Goal: Task Accomplishment & Management: Complete application form

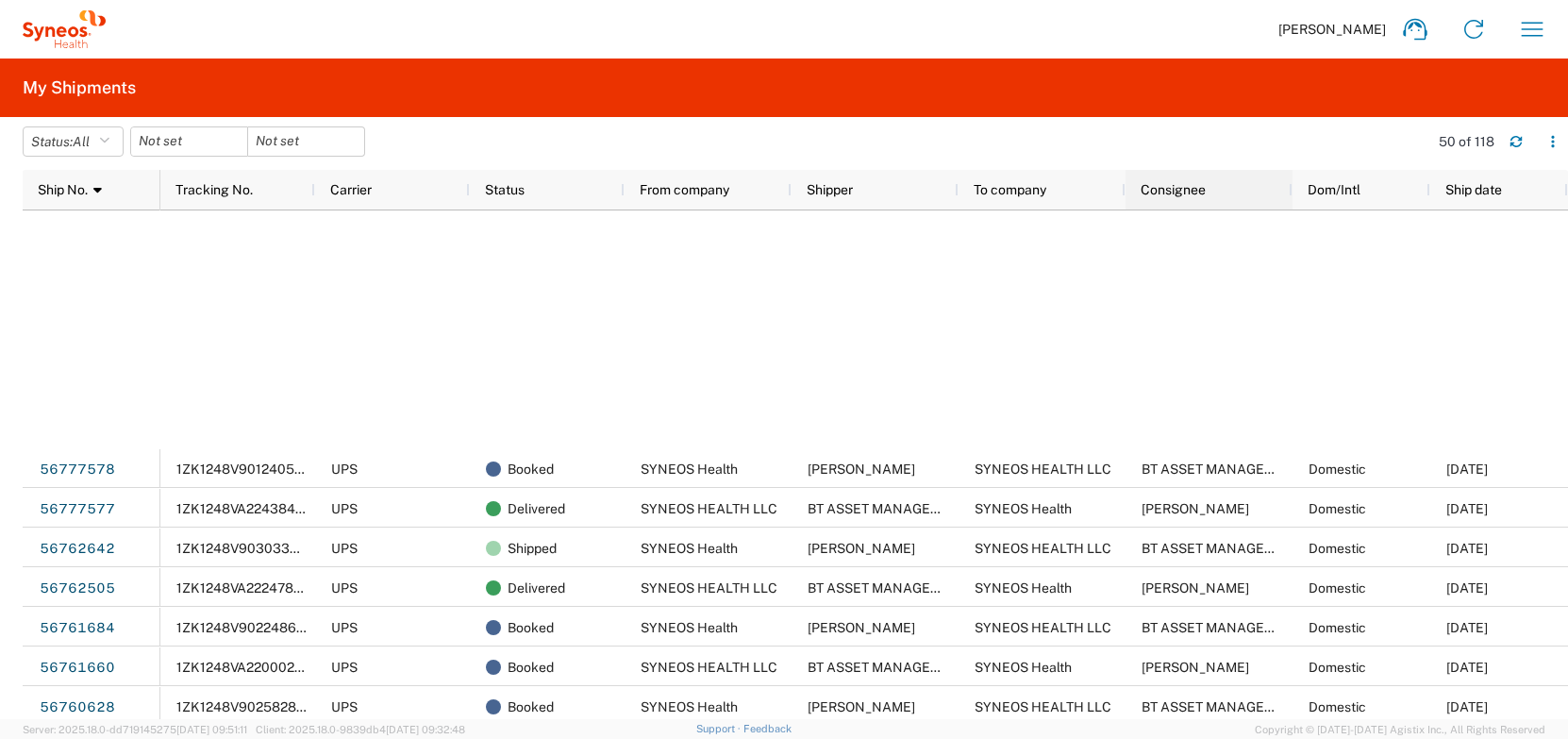
scroll to position [643, 0]
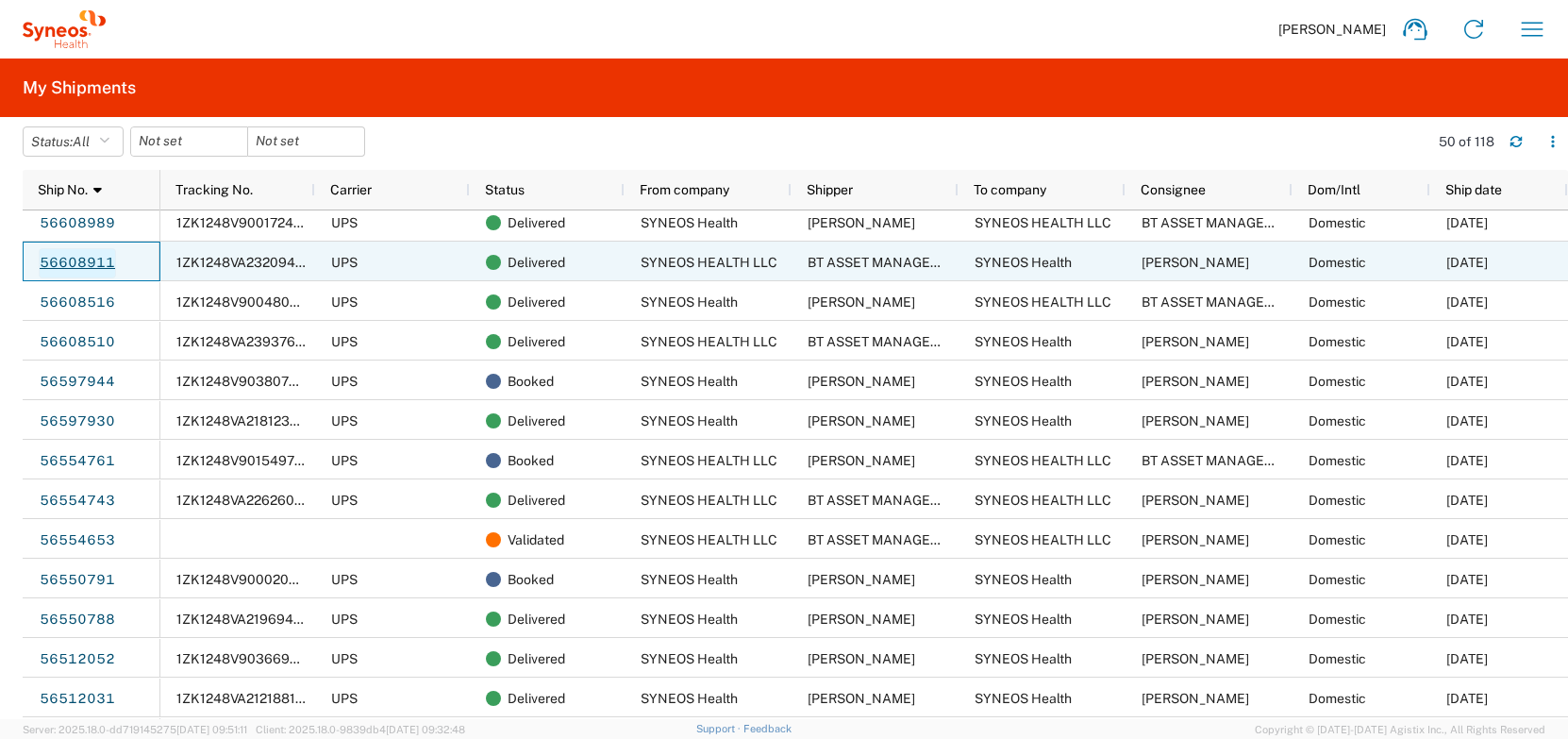
click at [87, 260] on link "56608911" at bounding box center [77, 263] width 77 height 30
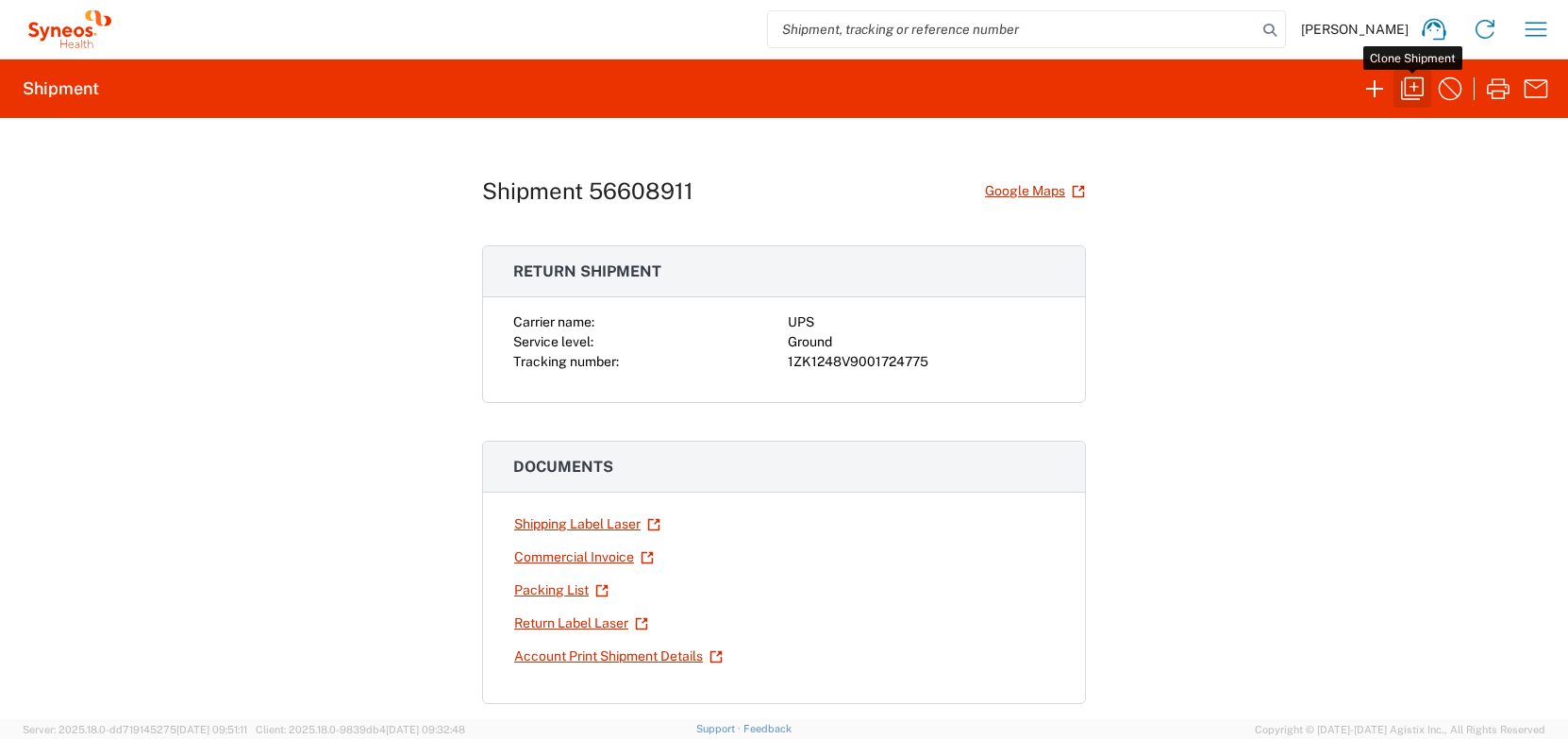
click at [1410, 82] on icon "button" at bounding box center [1411, 88] width 30 height 30
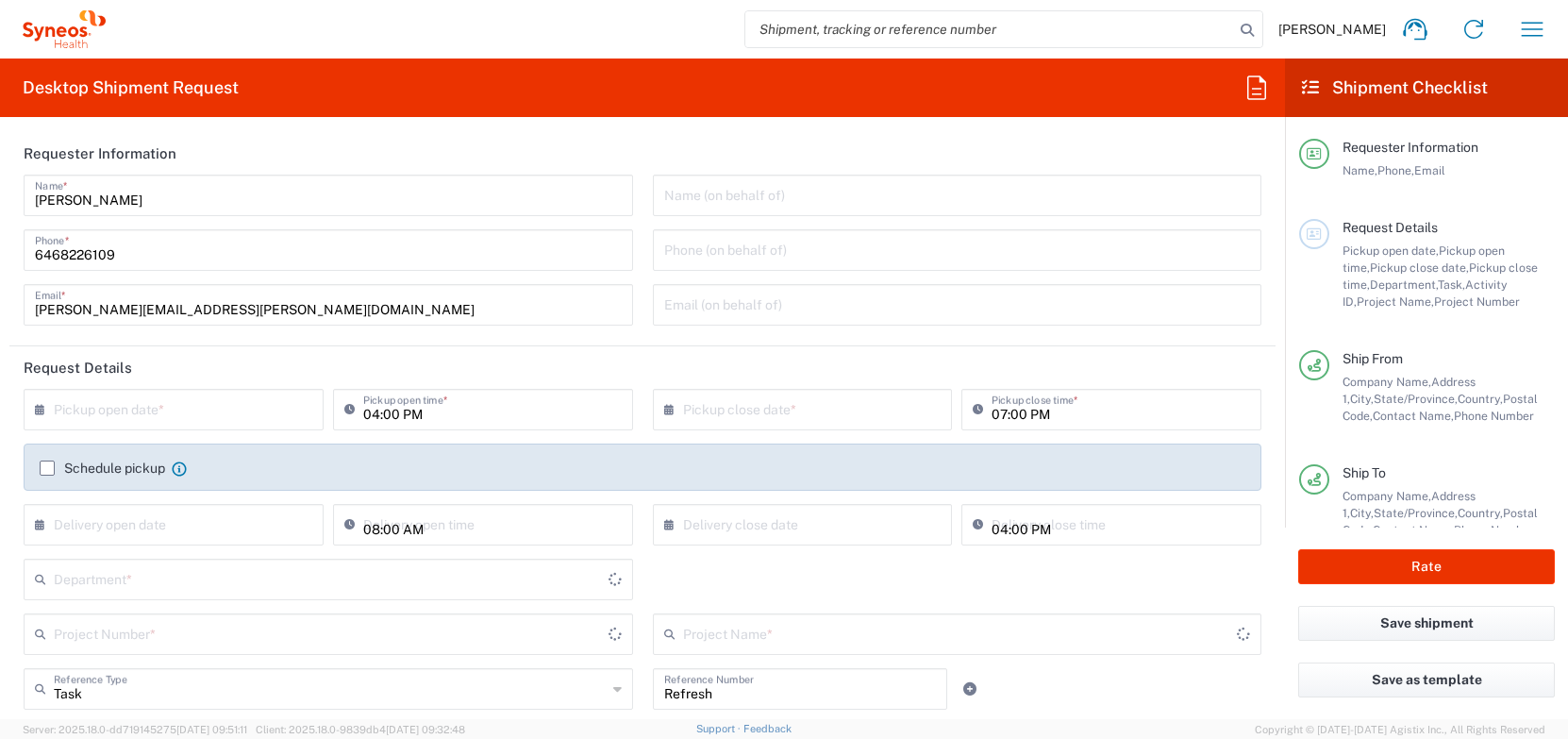
type input "Business (General)"
type input "[US_STATE]"
type input "[GEOGRAPHIC_DATA]"
type input "[US_STATE]"
type input "USD"
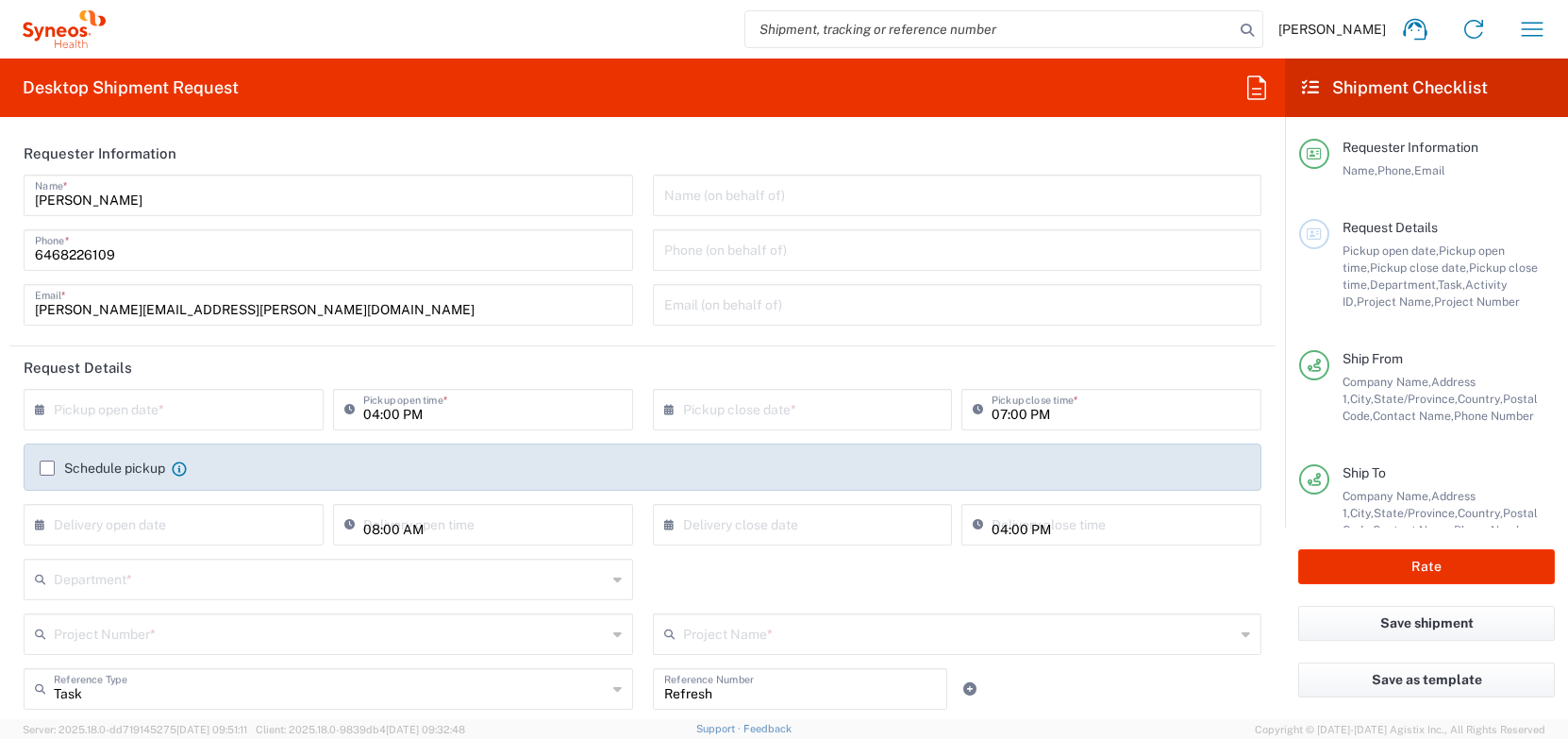
type input "Large Box"
type input "Ground"
type input "SYNEOS HEALTH LLC [GEOGRAPHIC_DATA] [GEOGRAPHIC_DATA]"
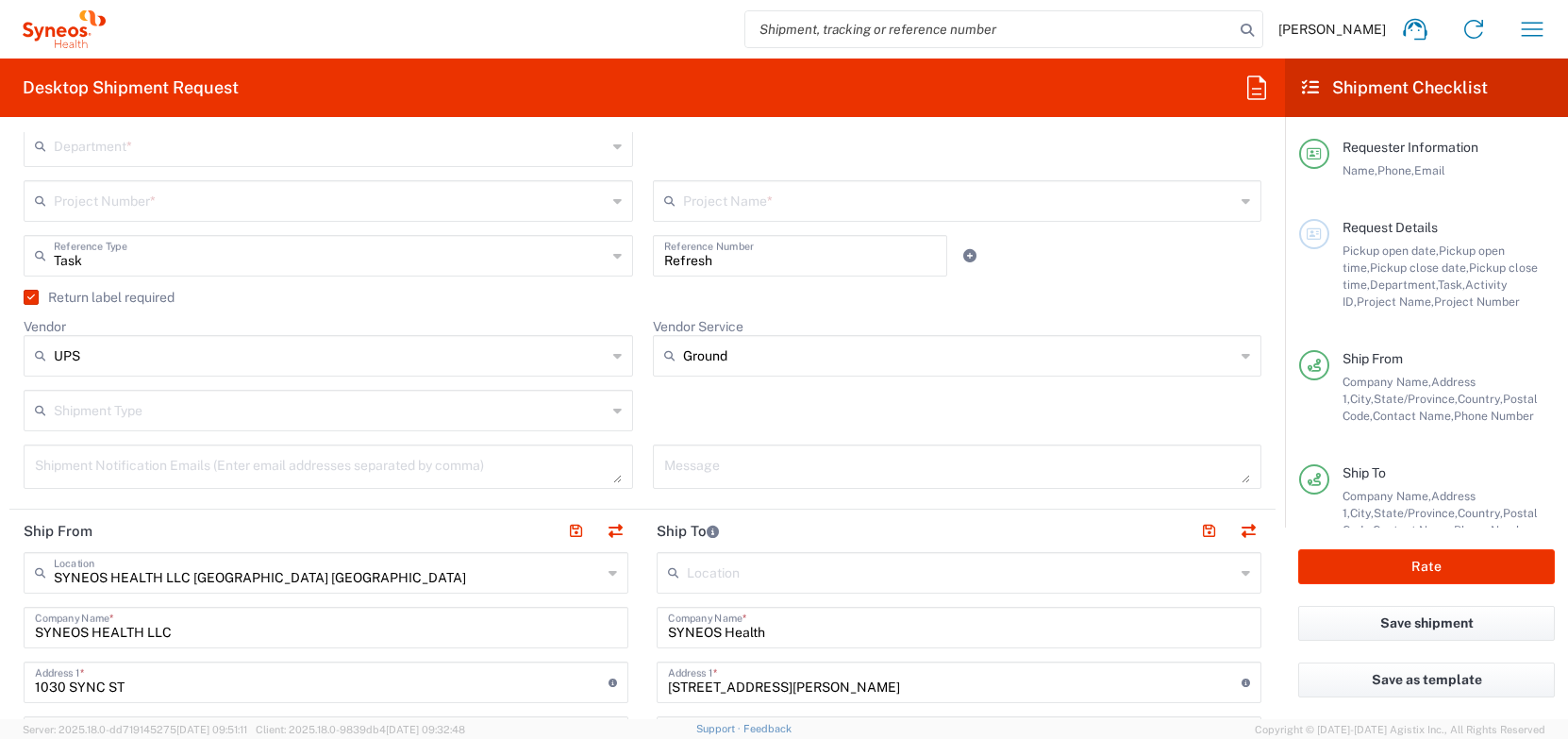
scroll to position [244, 0]
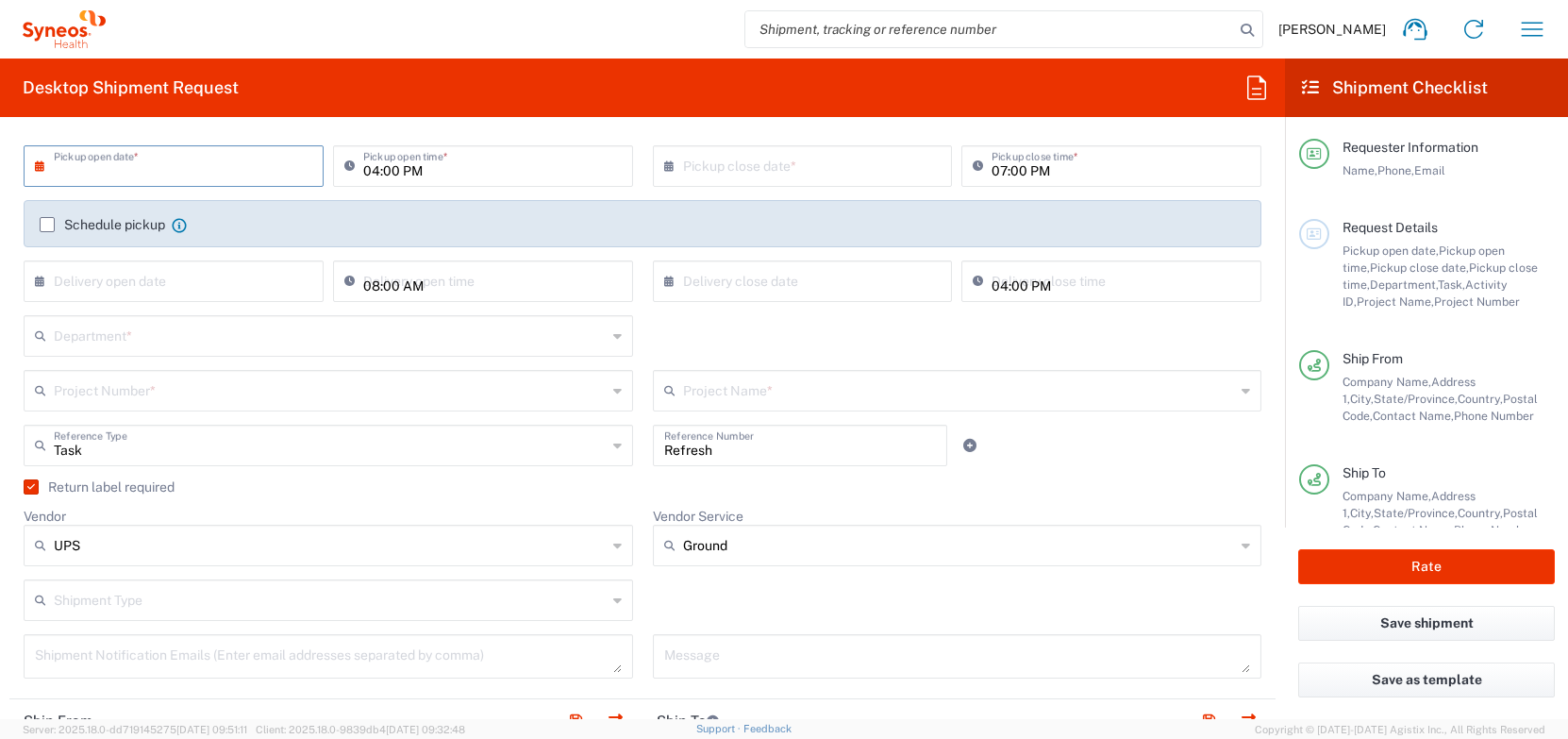
click at [203, 178] on input "text" at bounding box center [178, 164] width 248 height 33
click at [237, 281] on span "12" at bounding box center [233, 282] width 26 height 26
type input "[DATE]"
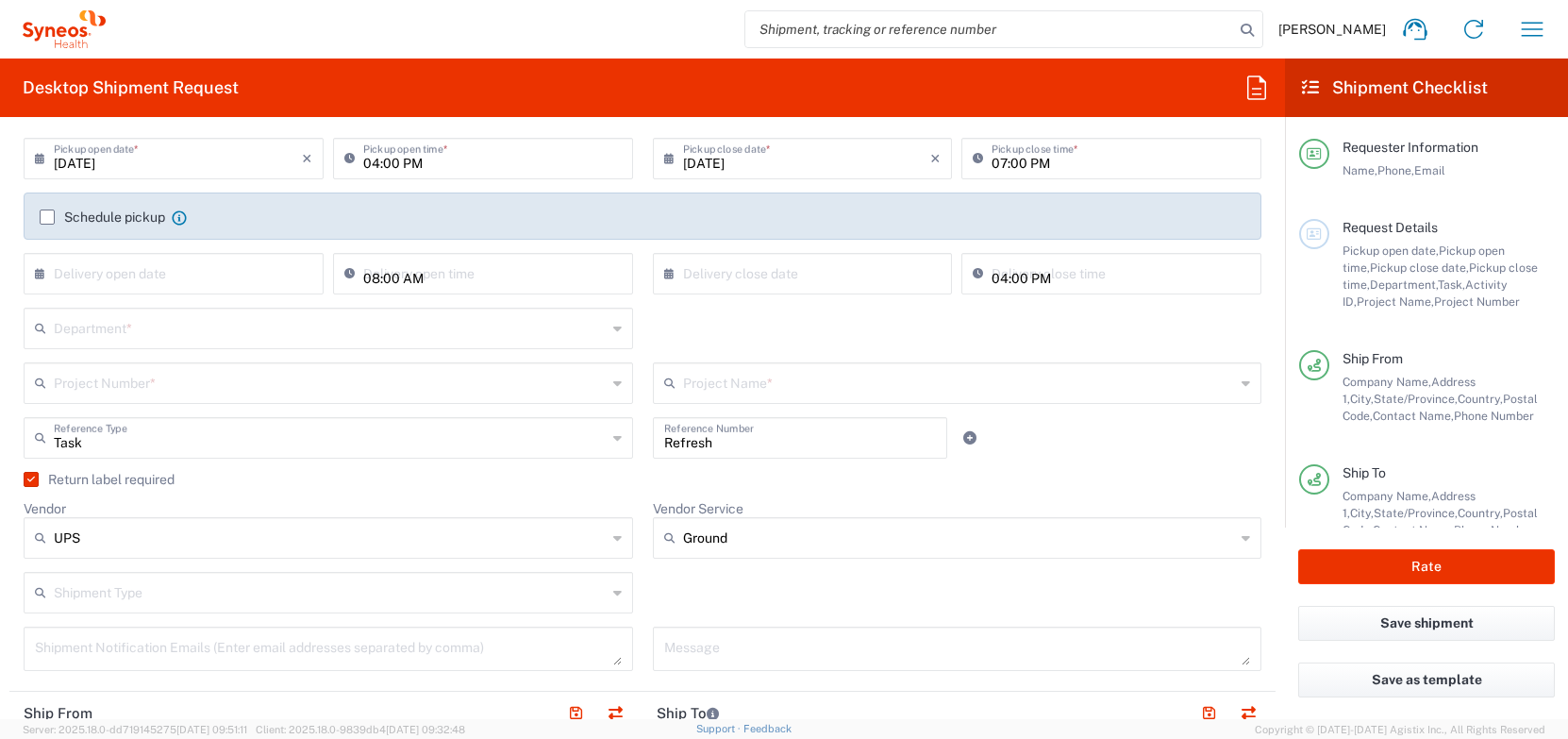
click at [234, 333] on input "text" at bounding box center [331, 327] width 553 height 33
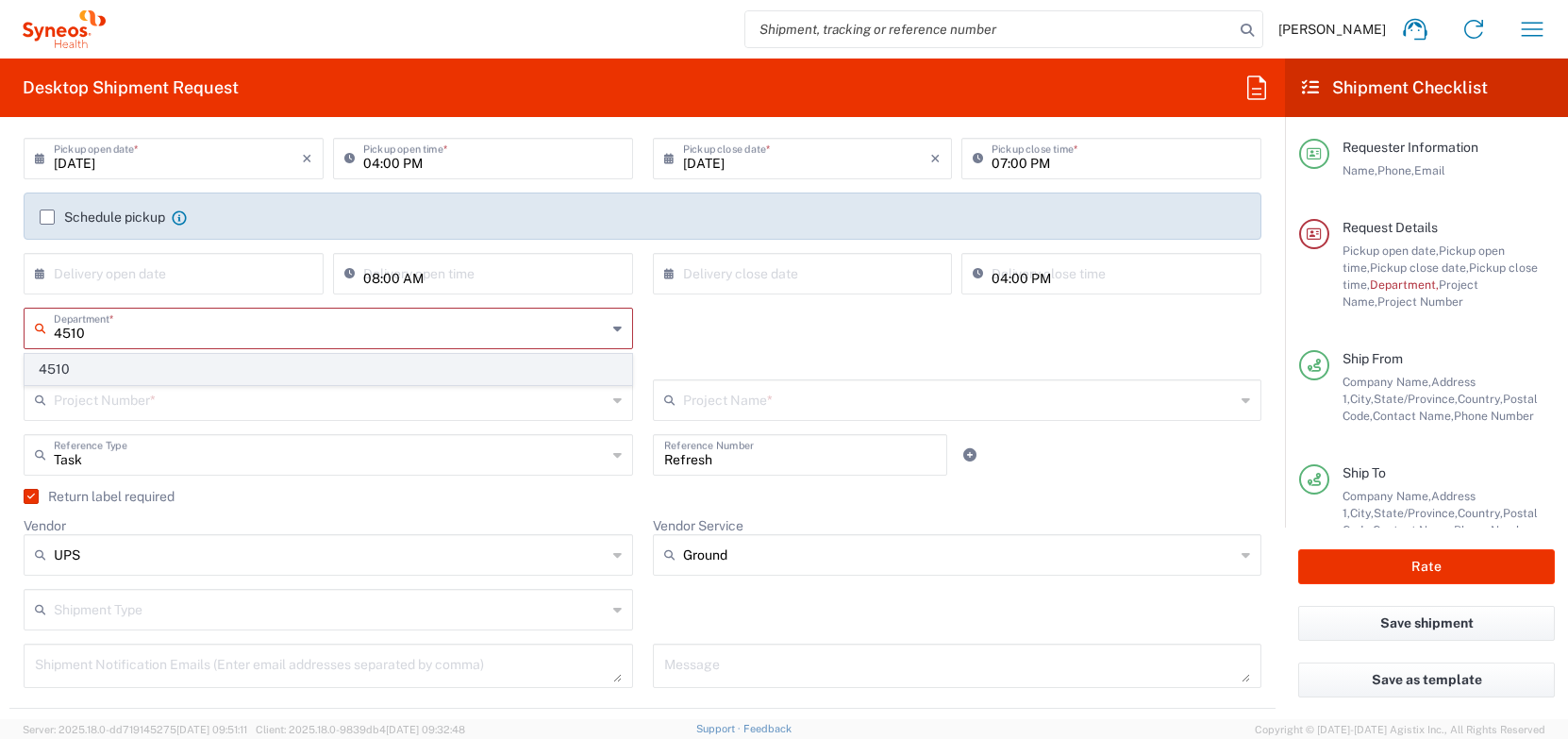
type input "4510"
click at [230, 367] on span "4510" at bounding box center [328, 370] width 606 height 29
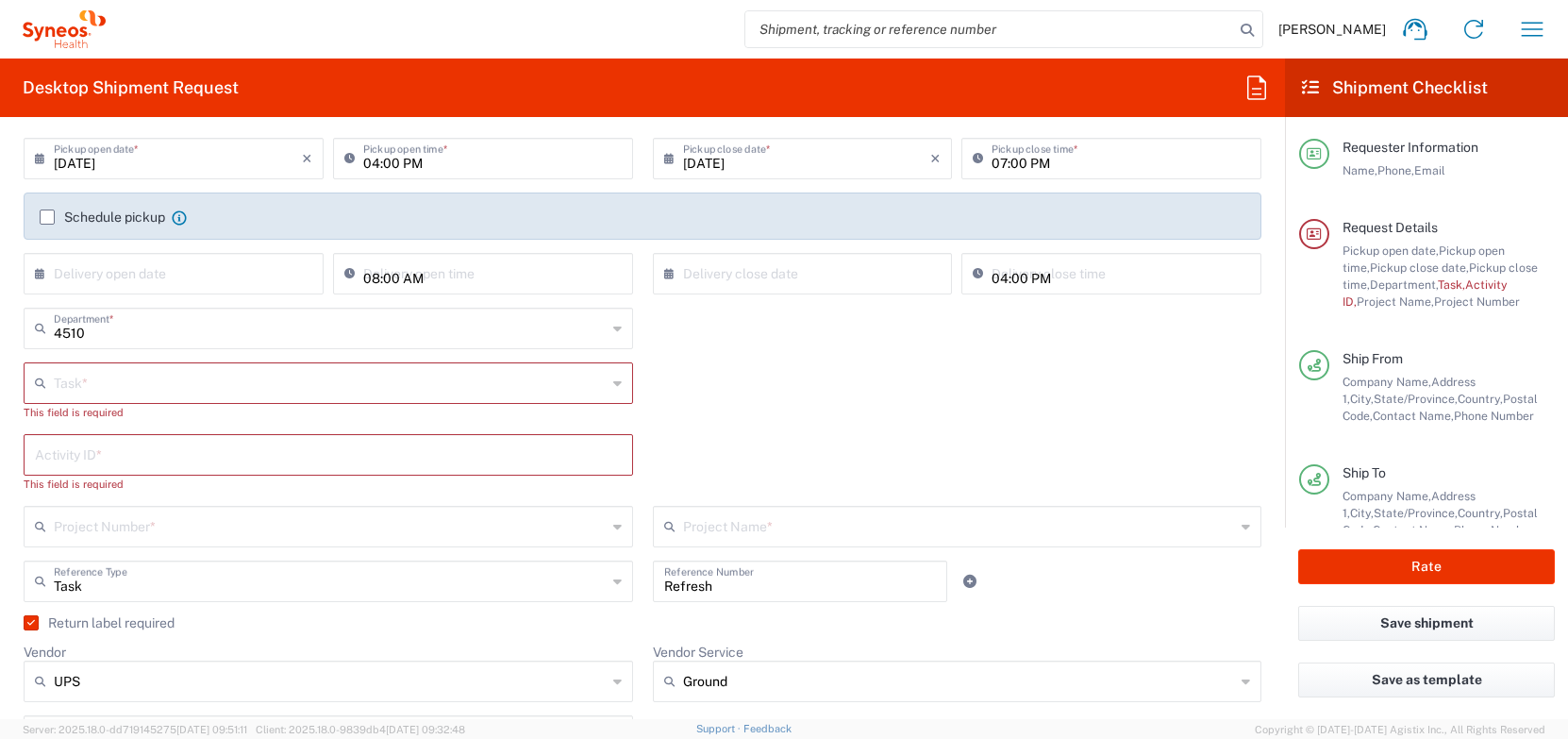
click at [227, 376] on input "text" at bounding box center [331, 382] width 553 height 33
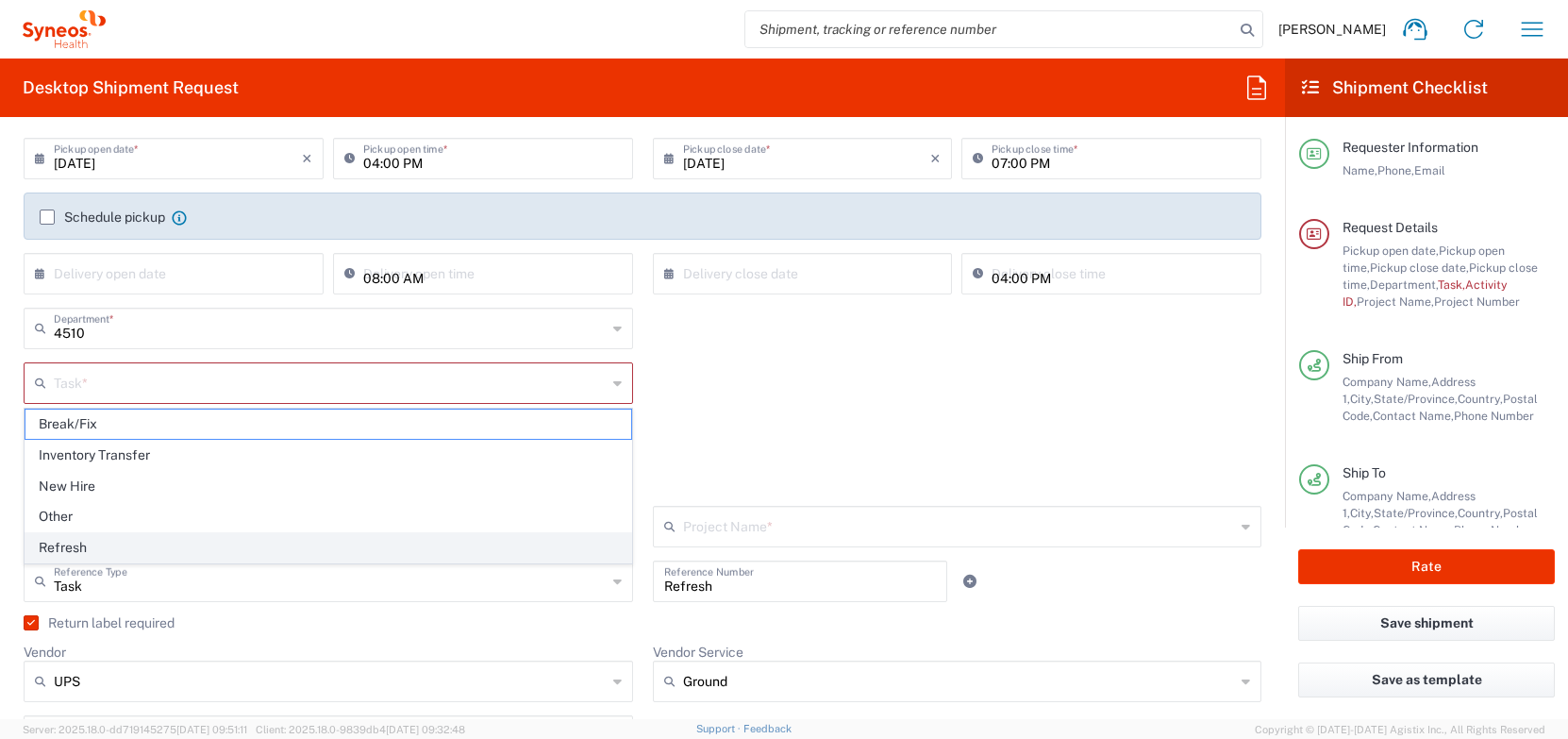
click at [157, 558] on span "Refresh" at bounding box center [328, 547] width 606 height 29
type input "Refresh"
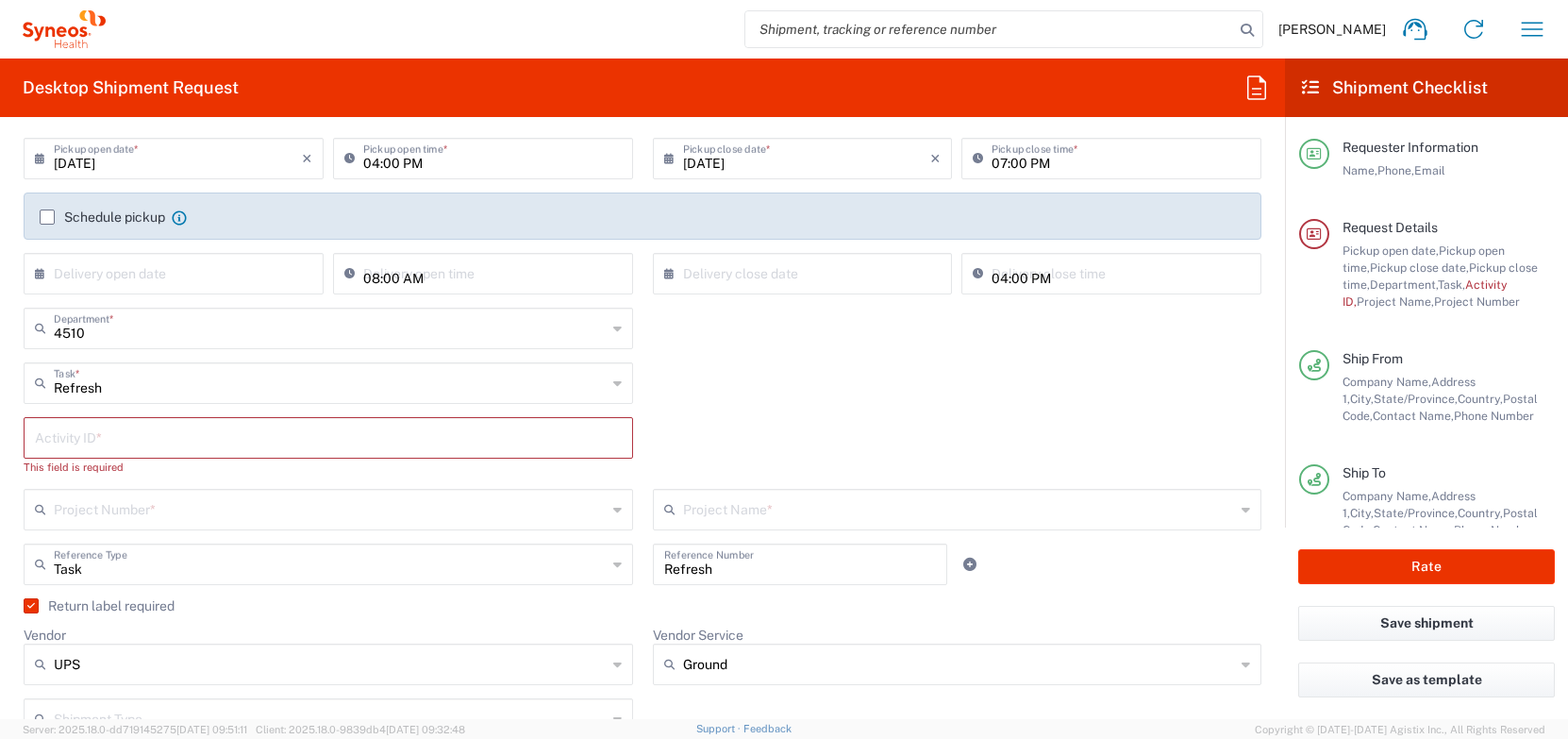
click at [176, 442] on input "text" at bounding box center [328, 436] width 587 height 33
click at [84, 439] on input "text" at bounding box center [328, 436] width 587 height 33
paste input "SCTASK2691603"
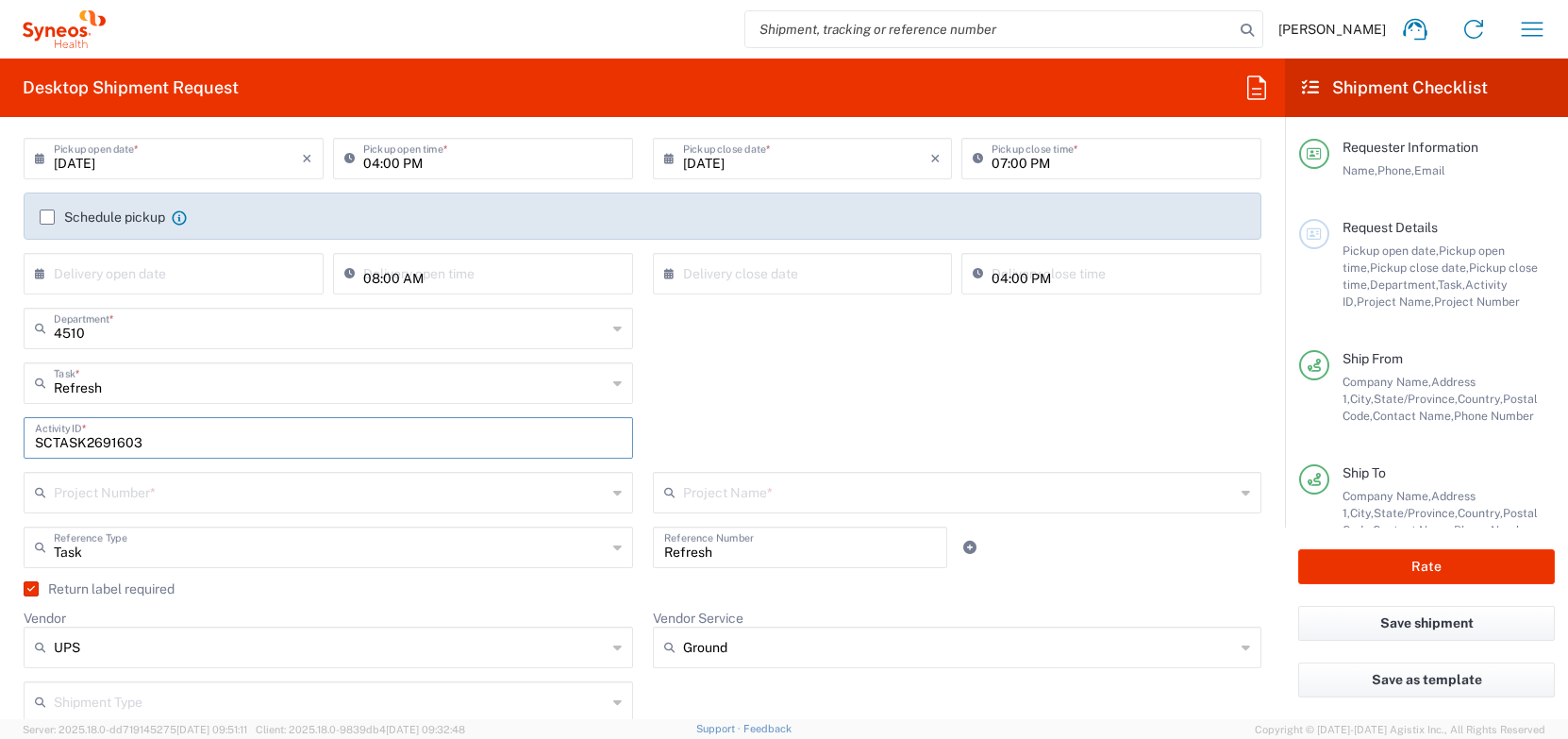
type input "SCTASK2691603"
click at [622, 493] on div "Project Number *" at bounding box center [328, 492] width 609 height 42
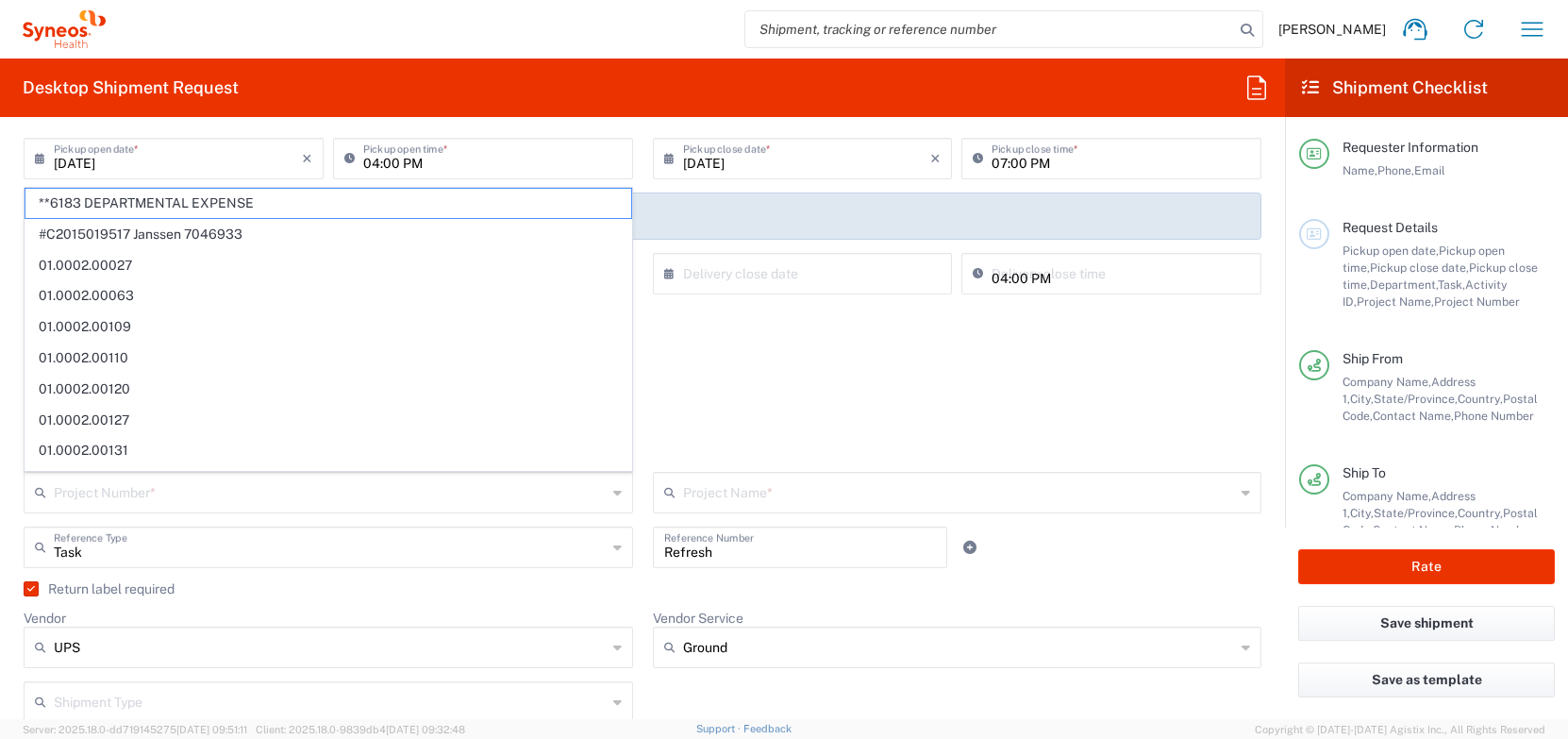
click at [616, 493] on icon at bounding box center [617, 492] width 9 height 30
click at [572, 492] on input "text" at bounding box center [331, 491] width 553 height 33
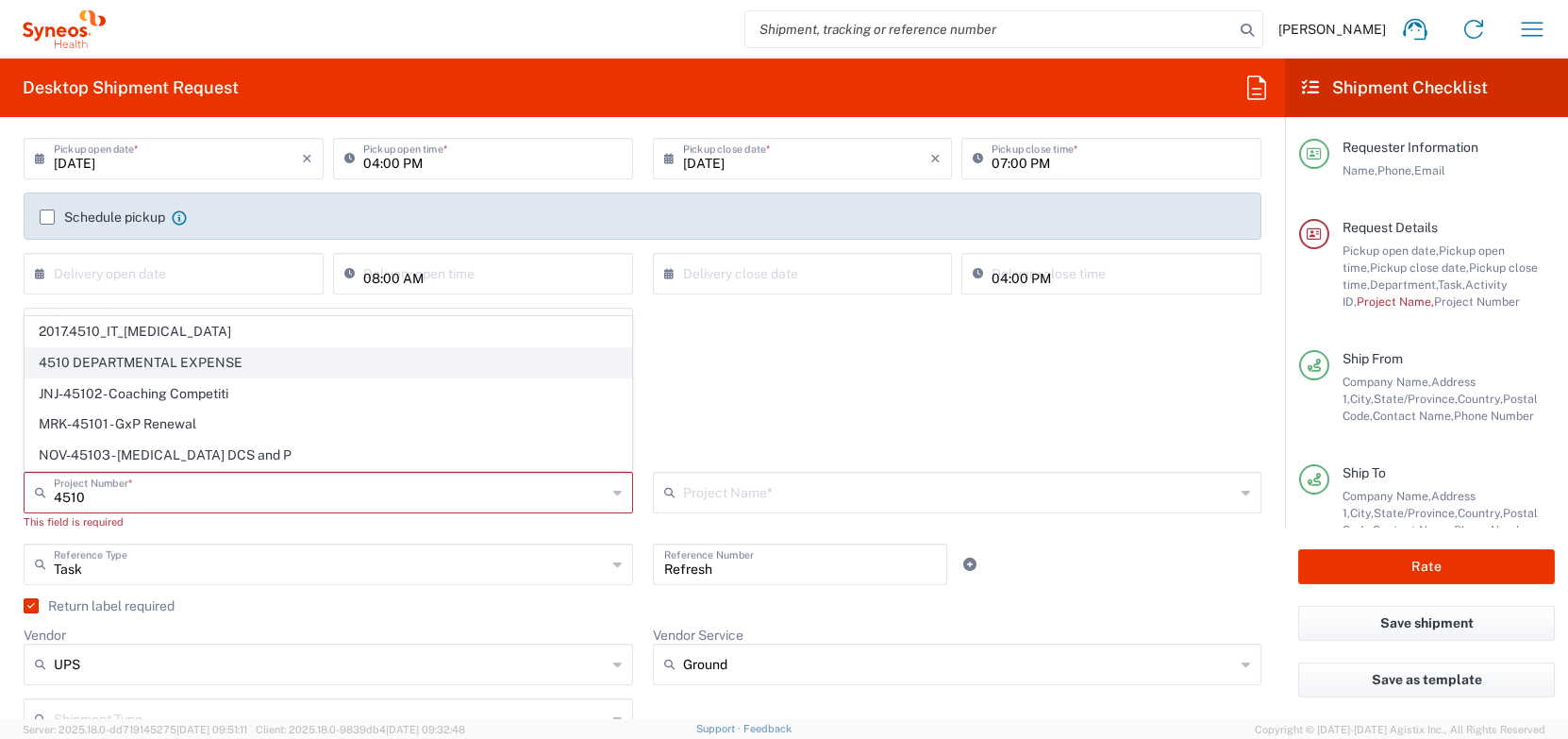
click at [236, 367] on span "4510 DEPARTMENTAL EXPENSE" at bounding box center [328, 363] width 606 height 29
type input "4510 DEPARTMENTAL EXPENSE"
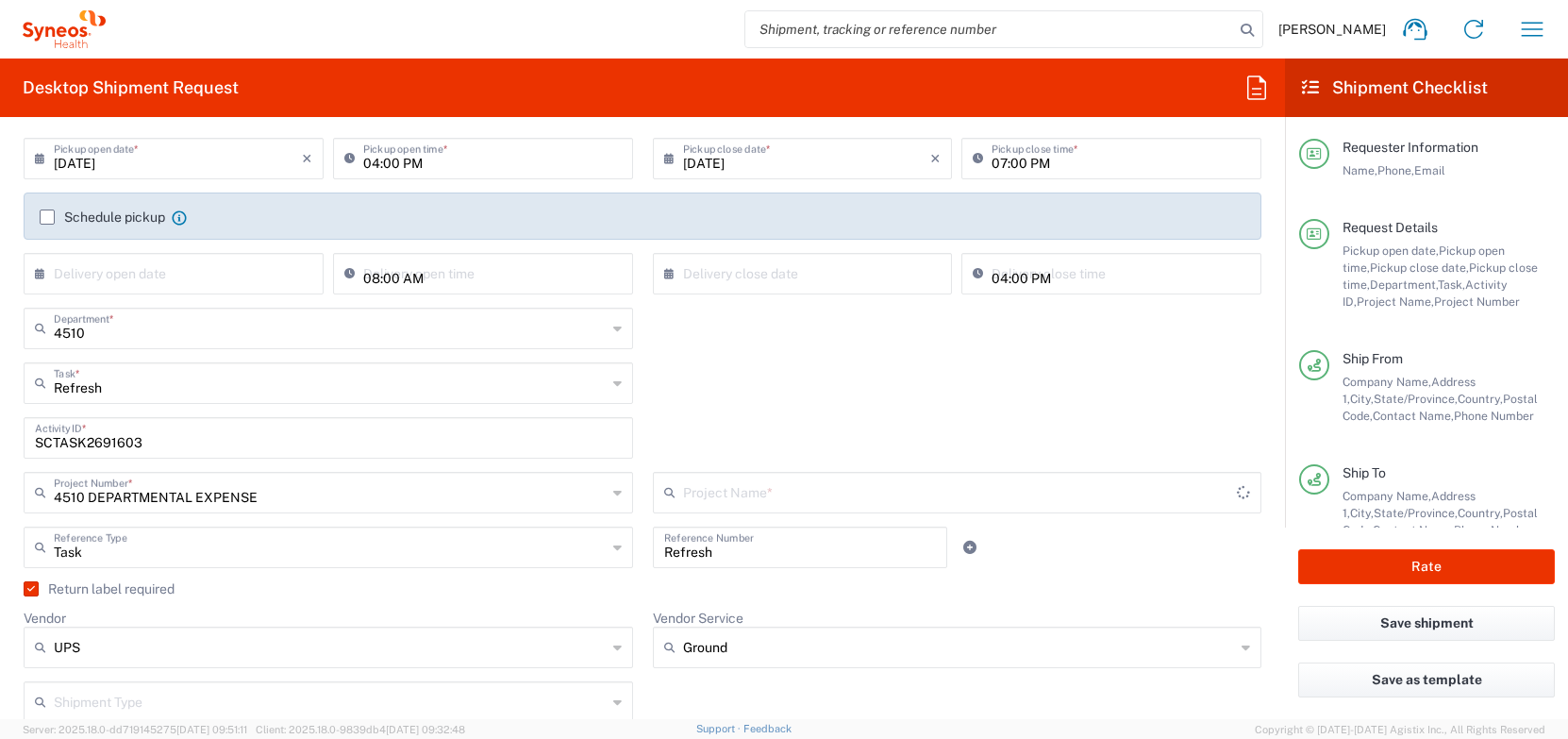
type input "4510 DEPARTMENTAL EXPENSE"
click at [647, 586] on agx-checkbox-control "Return label required" at bounding box center [642, 589] width 1237 height 15
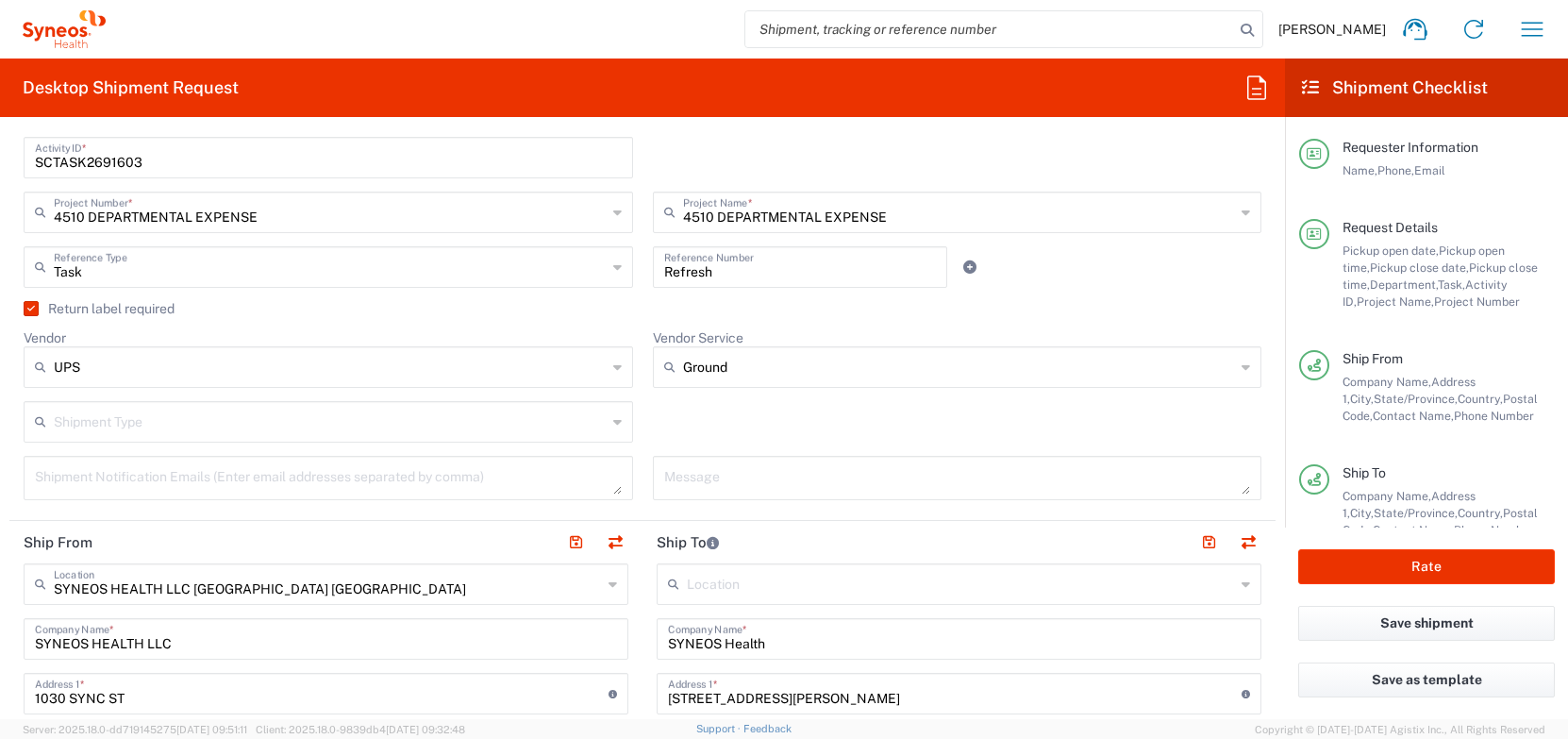
scroll to position [533, 0]
click at [34, 311] on label "Return label required" at bounding box center [99, 307] width 151 height 15
click at [27, 307] on input "Return label required" at bounding box center [27, 307] width 0 height 0
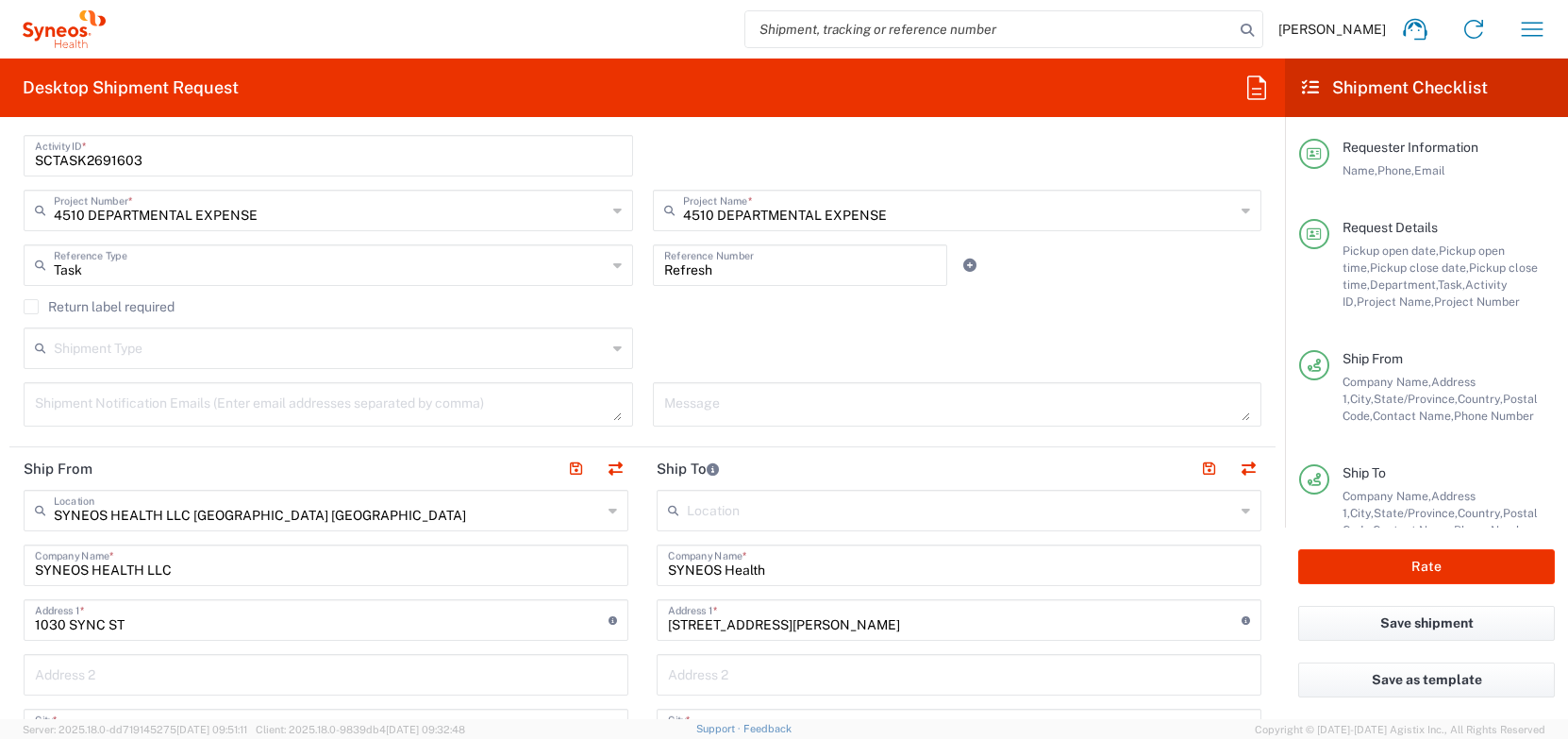
click at [34, 311] on label "Return label required" at bounding box center [99, 307] width 151 height 15
click at [31, 307] on input "Return label required" at bounding box center [31, 307] width 0 height 0
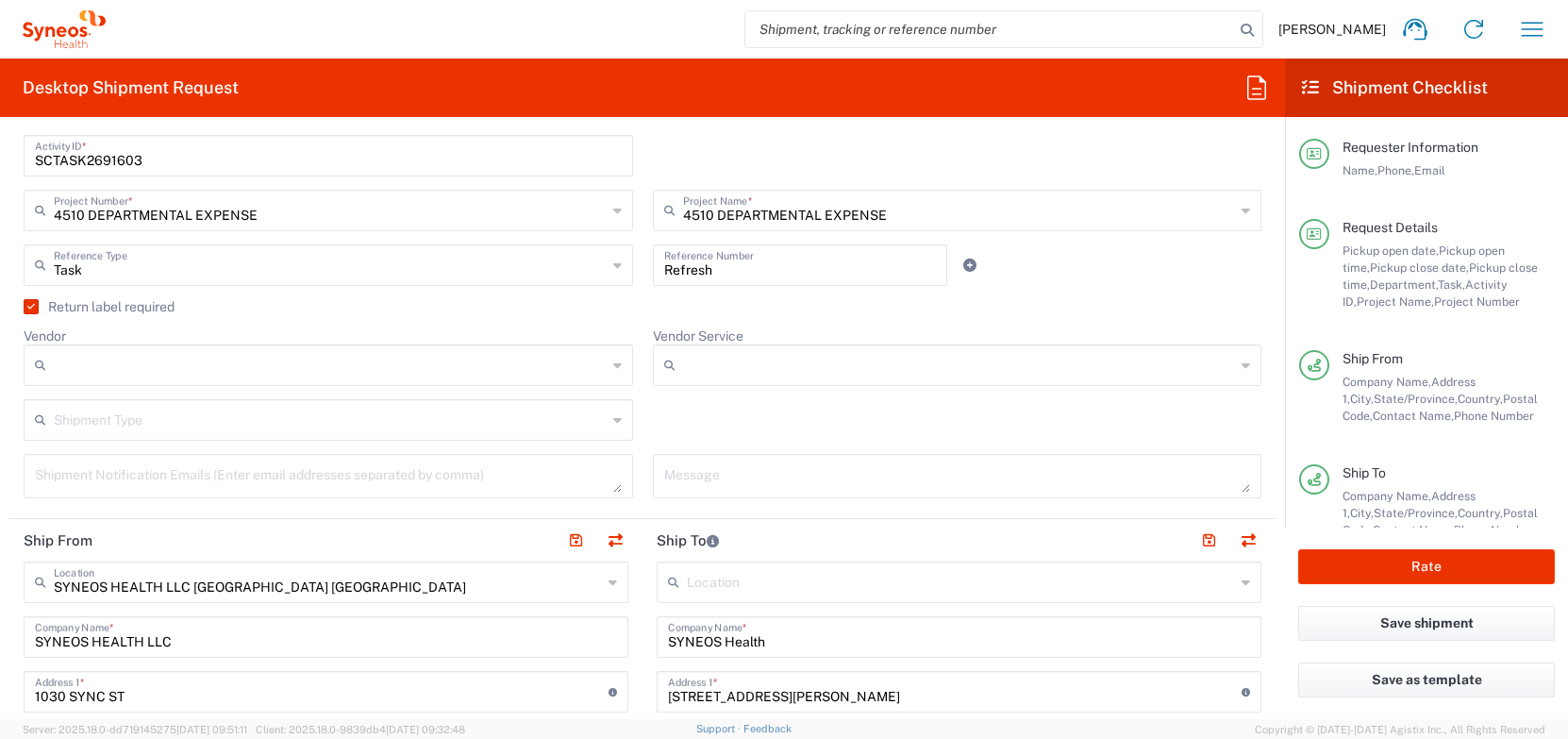
click at [614, 368] on icon at bounding box center [617, 365] width 9 height 30
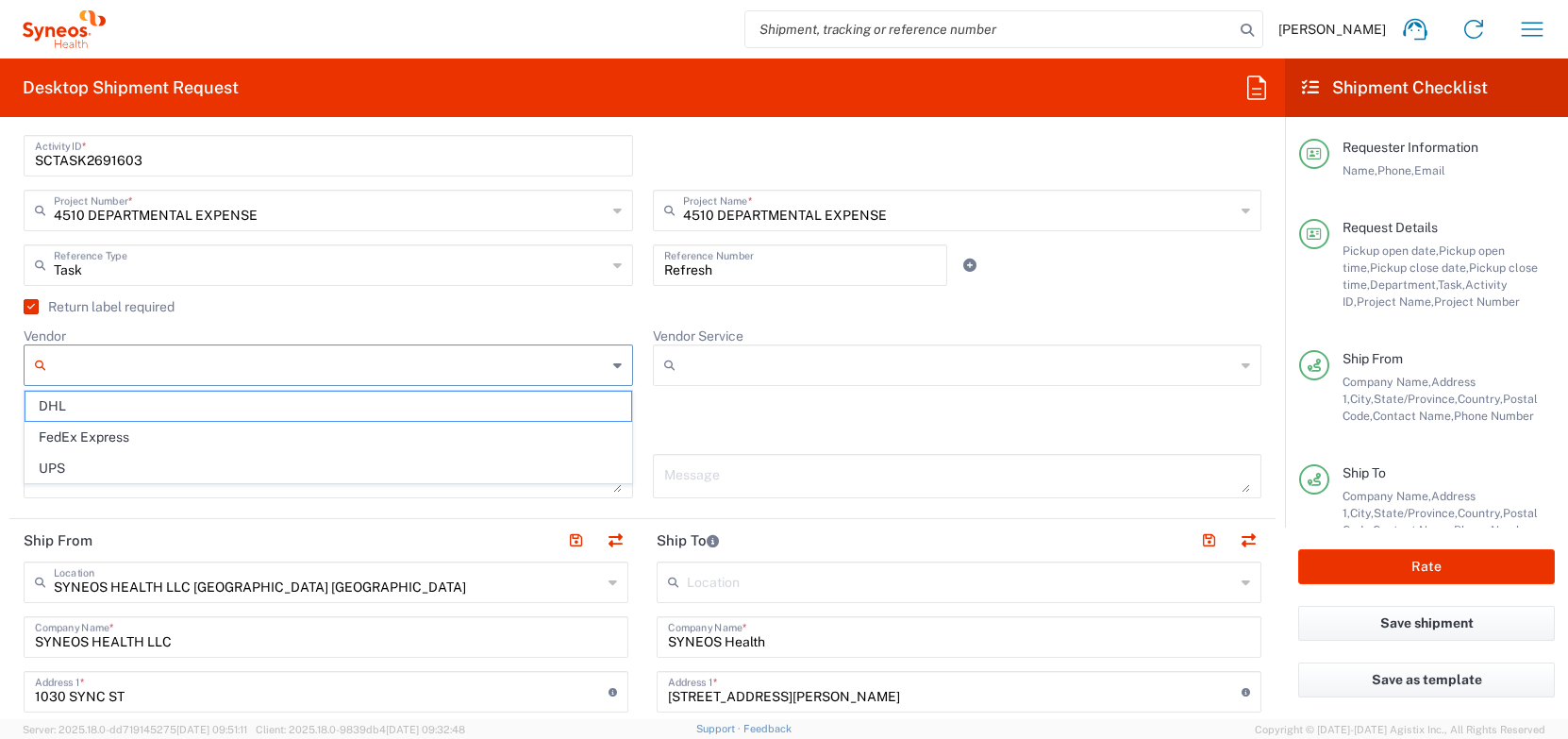
scroll to position [532, 0]
click at [479, 473] on span "UPS" at bounding box center [328, 469] width 606 height 29
type input "UPS"
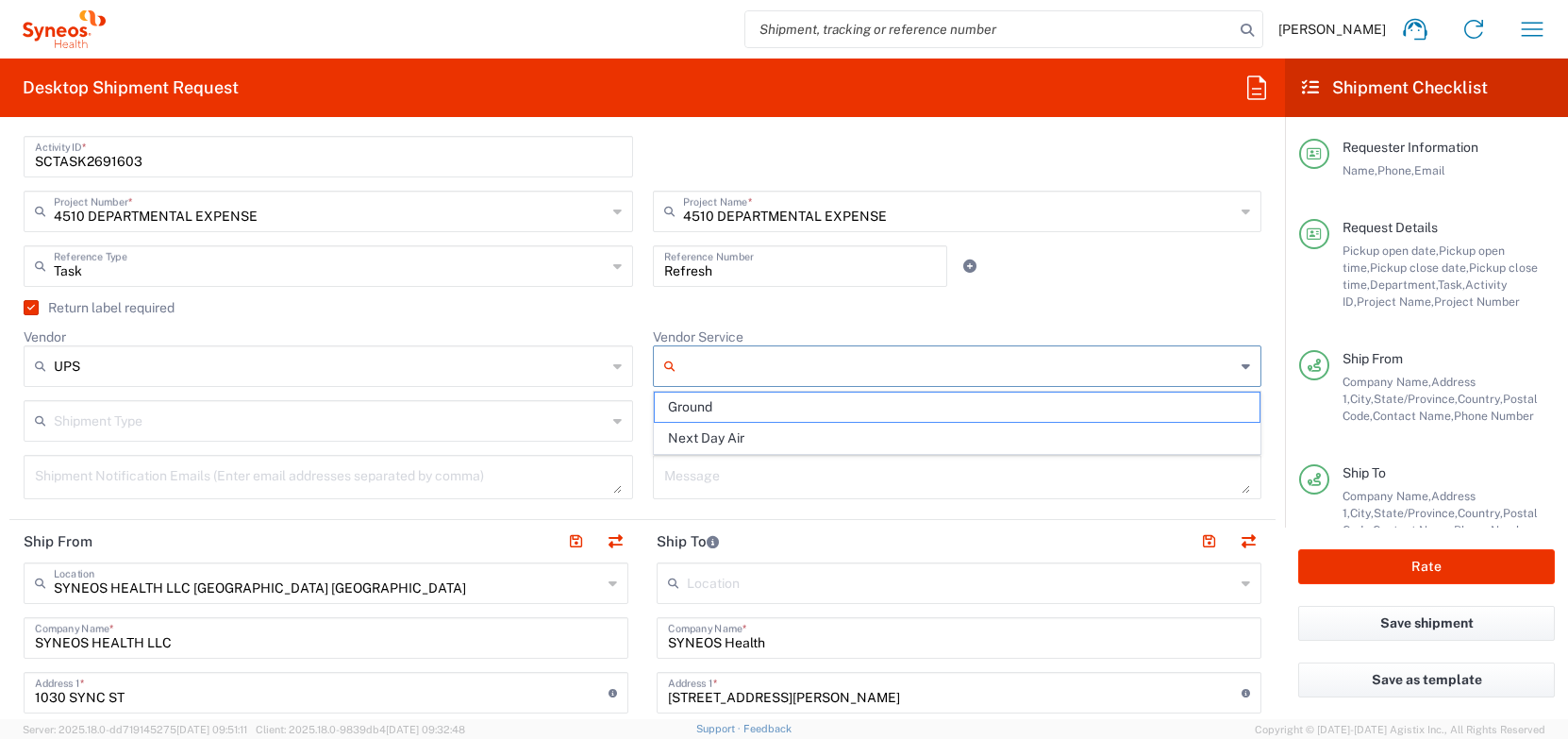
click at [781, 364] on input "Vendor Service" at bounding box center [960, 366] width 553 height 30
click at [769, 404] on span "Ground" at bounding box center [957, 407] width 606 height 29
type input "Ground"
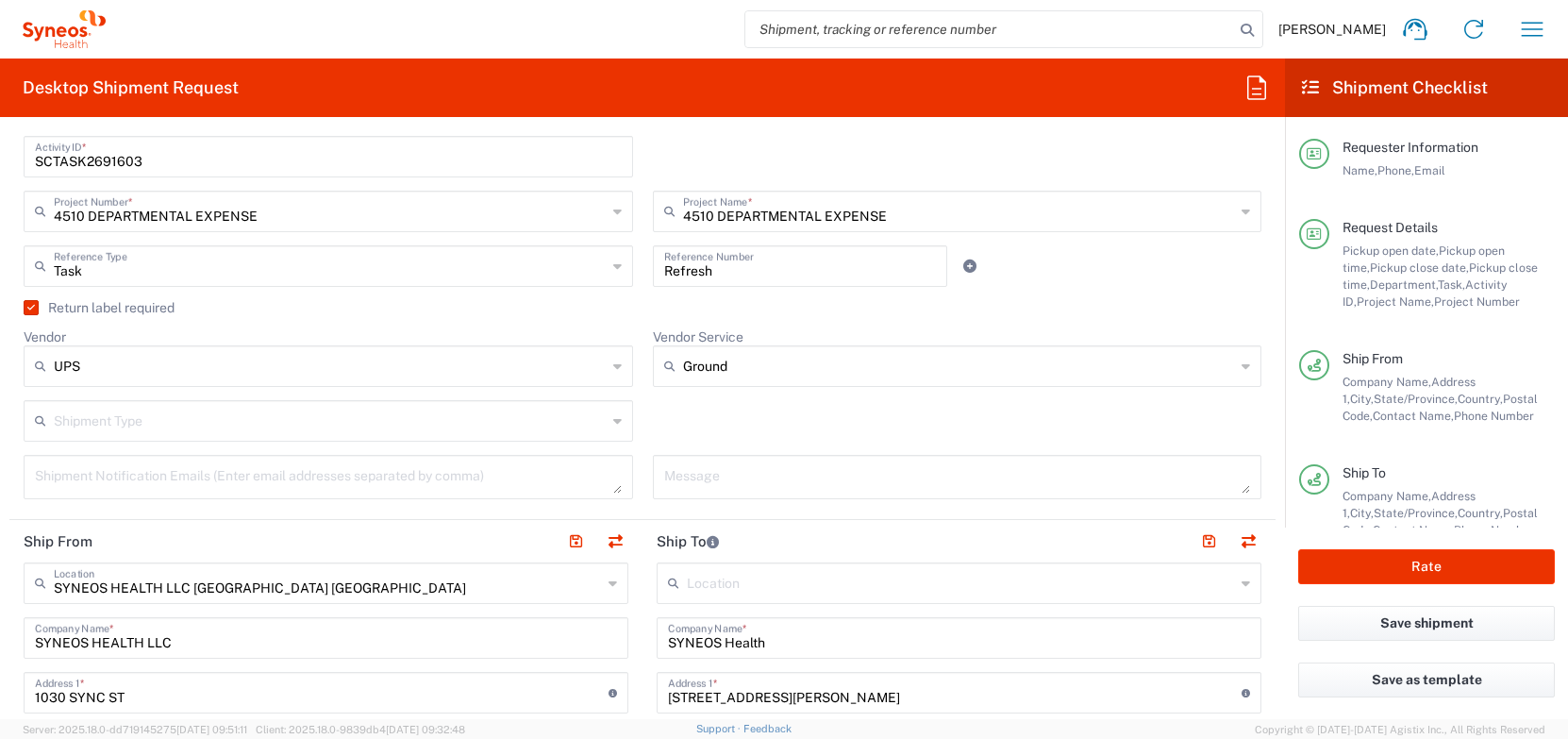
scroll to position [531, 0]
click at [616, 420] on icon at bounding box center [617, 422] width 9 height 30
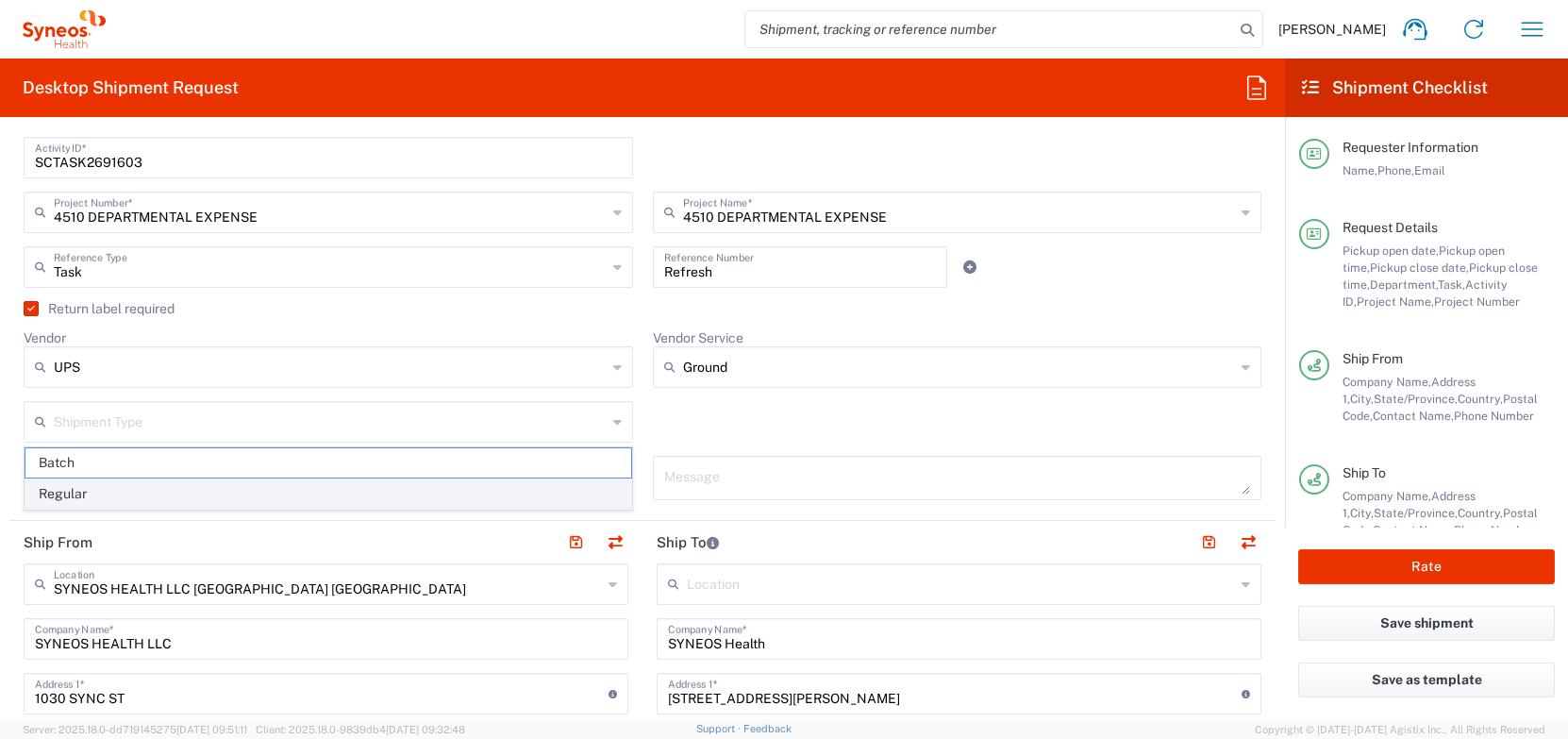
click at [439, 497] on span "Regular" at bounding box center [328, 494] width 606 height 29
type input "Regular"
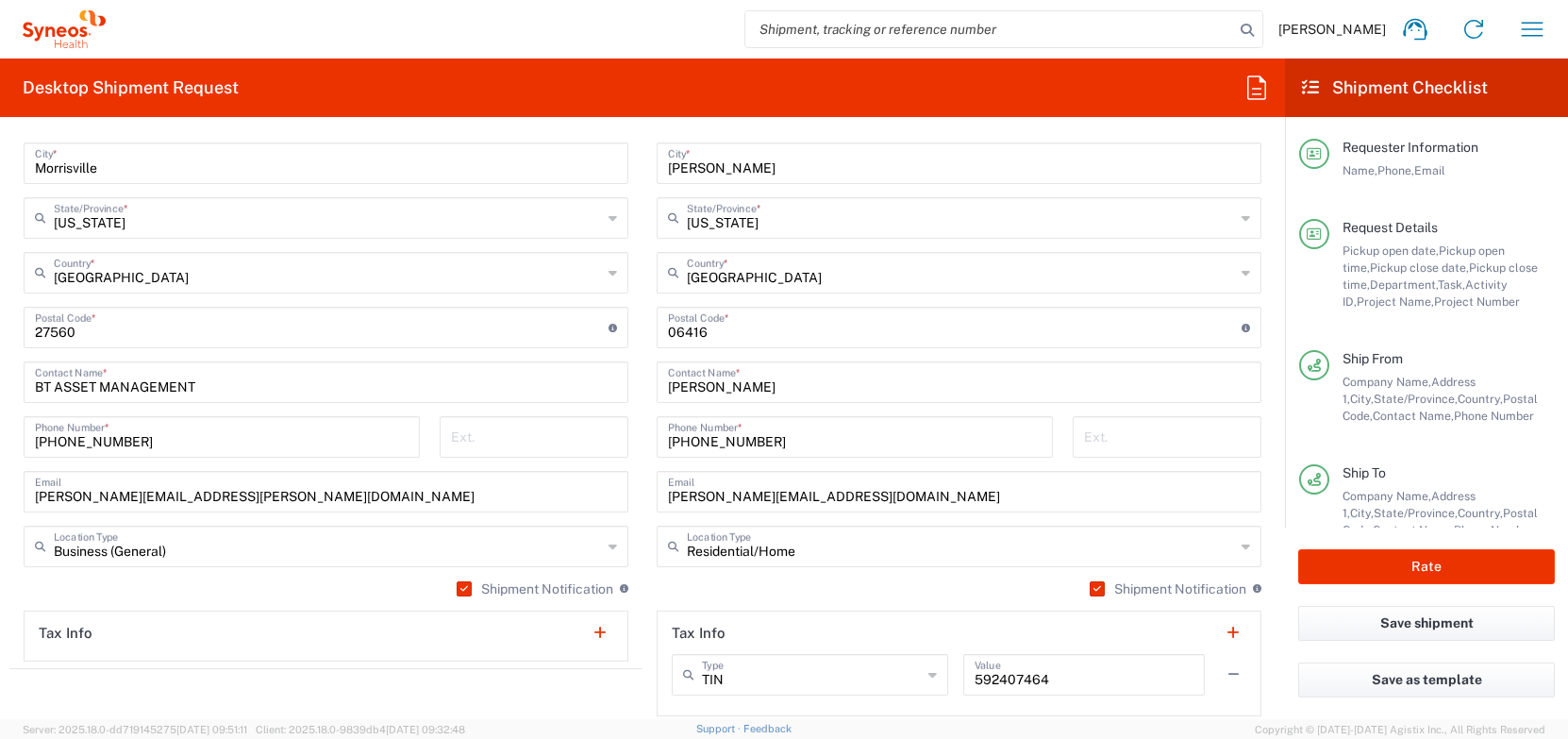
scroll to position [1170, 0]
drag, startPoint x: 736, startPoint y: 387, endPoint x: 652, endPoint y: 383, distance: 84.1
click at [652, 383] on main "Location [PERSON_NAME] LLC-[GEOGRAPHIC_DATA] [GEOGRAPHIC_DATA] [GEOGRAPHIC_DATA…" at bounding box center [959, 321] width 633 height 793
paste input "[PERSON_NAME]"
type input "[PERSON_NAME]"
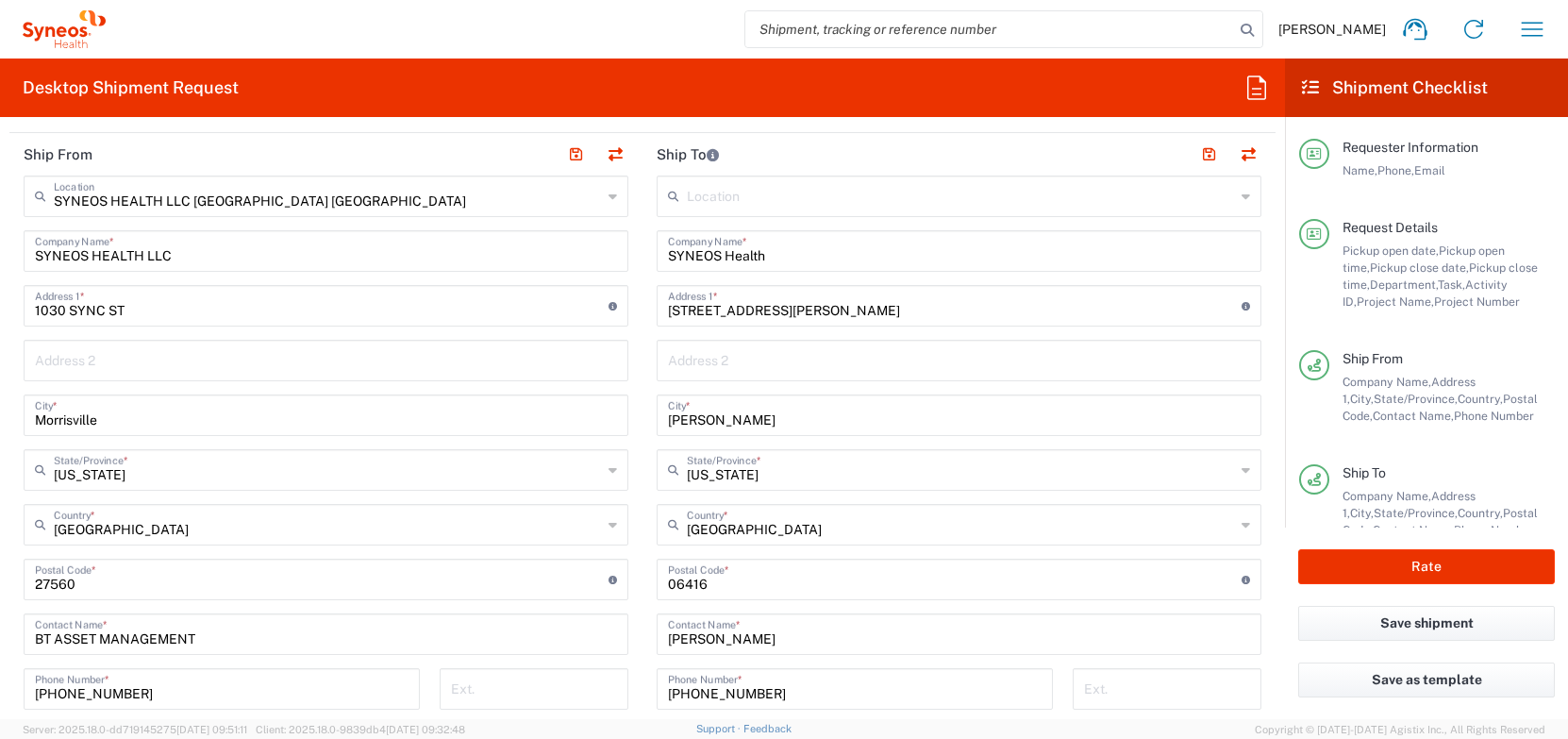
scroll to position [862, 0]
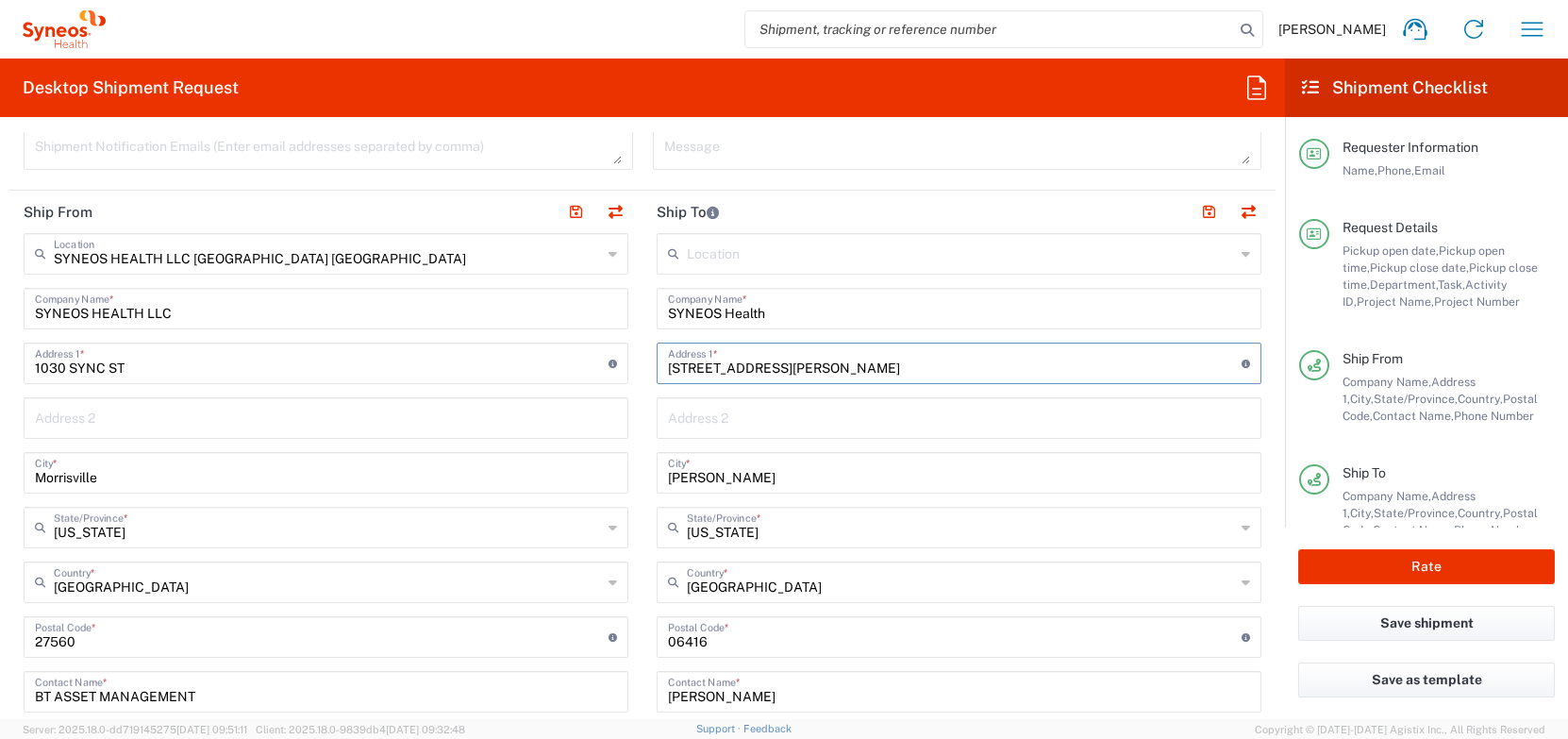
drag, startPoint x: 670, startPoint y: 370, endPoint x: 818, endPoint y: 373, distance: 148.0
click at [818, 373] on input "[STREET_ADDRESS][PERSON_NAME]" at bounding box center [954, 362] width 573 height 33
paste input "2001 Cartway Ct"
type input "2001 Cartway Ct"
click at [711, 480] on input "[PERSON_NAME]" at bounding box center [959, 471] width 582 height 33
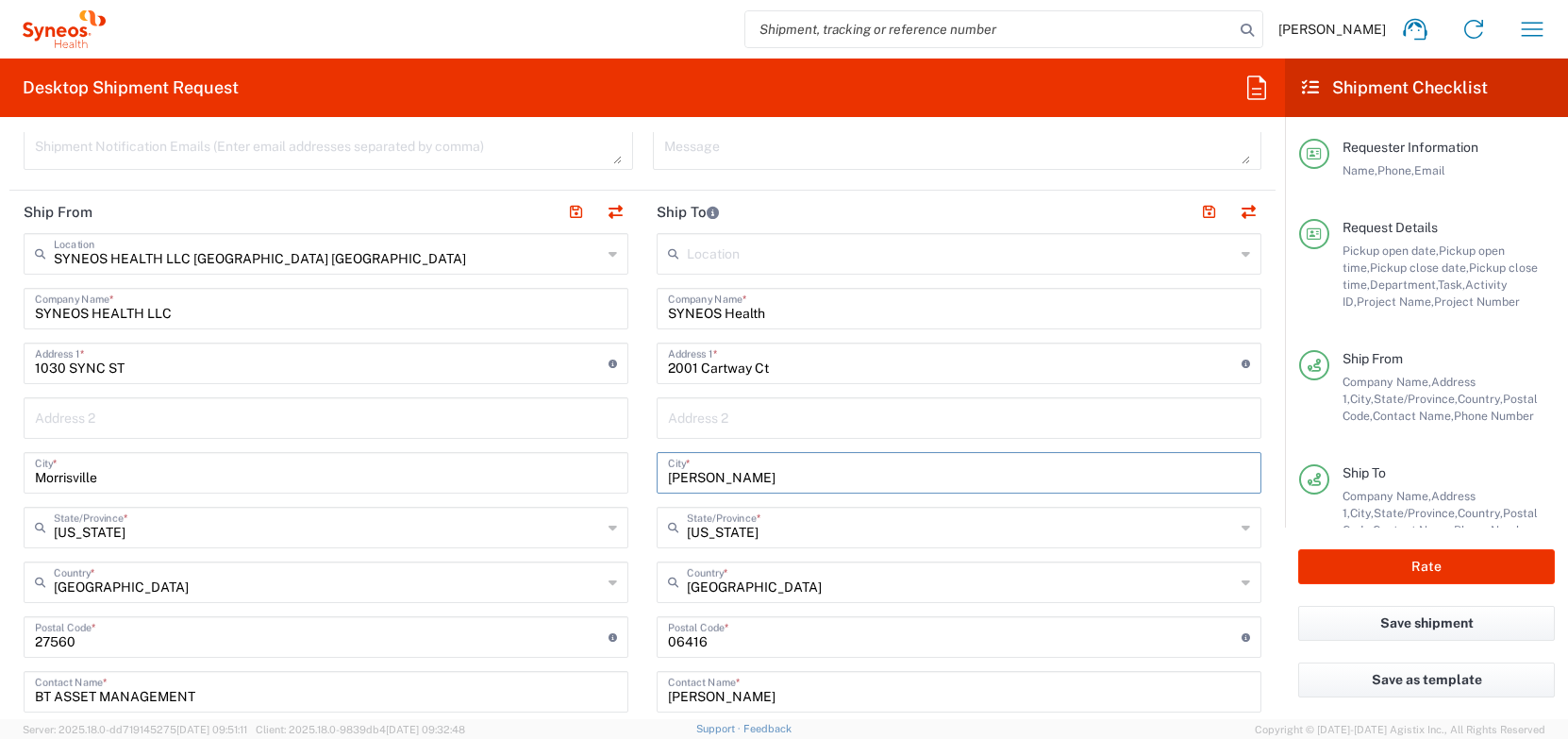
click at [711, 480] on input "[PERSON_NAME]" at bounding box center [959, 471] width 582 height 33
paste input "Leander"
type input "Leander"
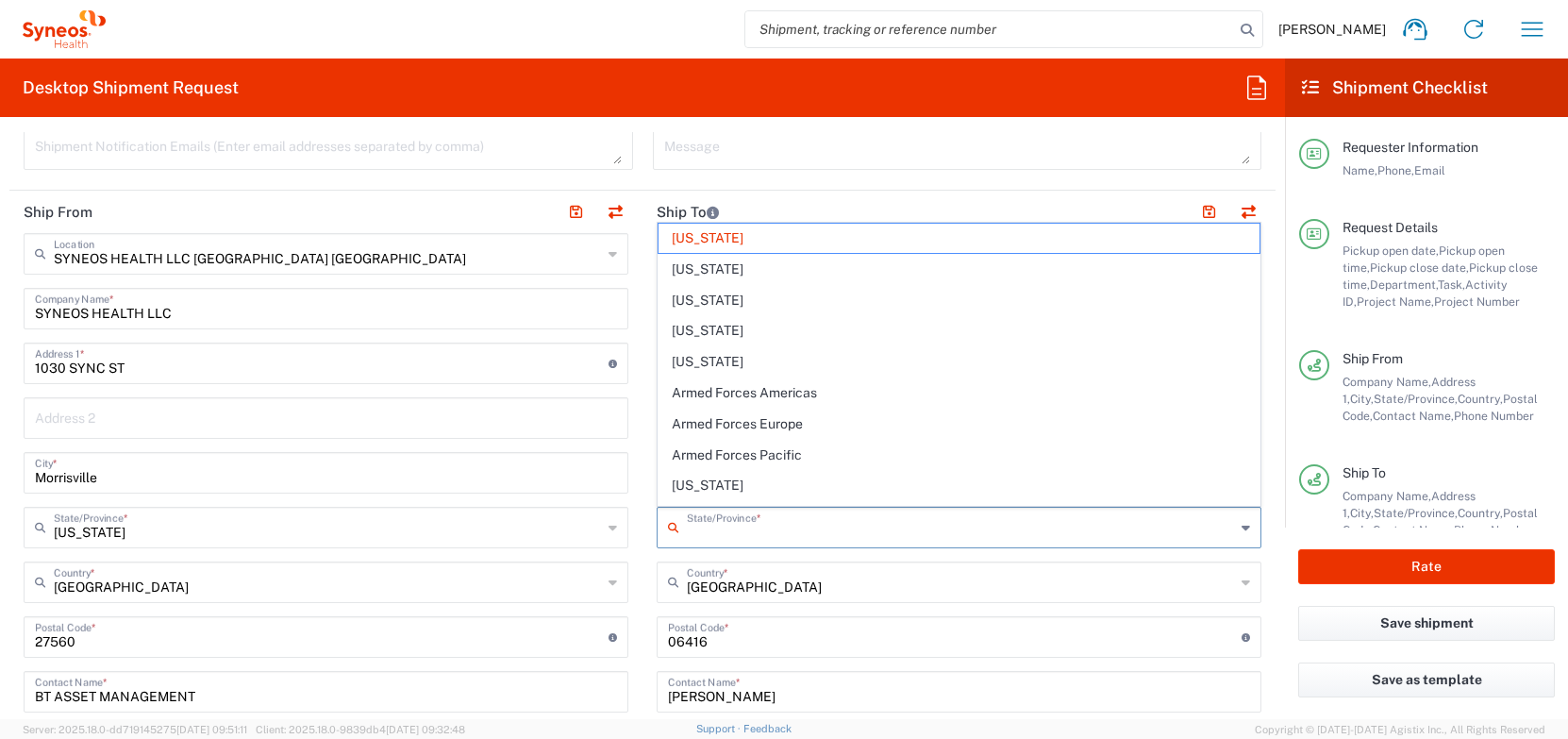
click at [834, 530] on input "text" at bounding box center [960, 526] width 548 height 33
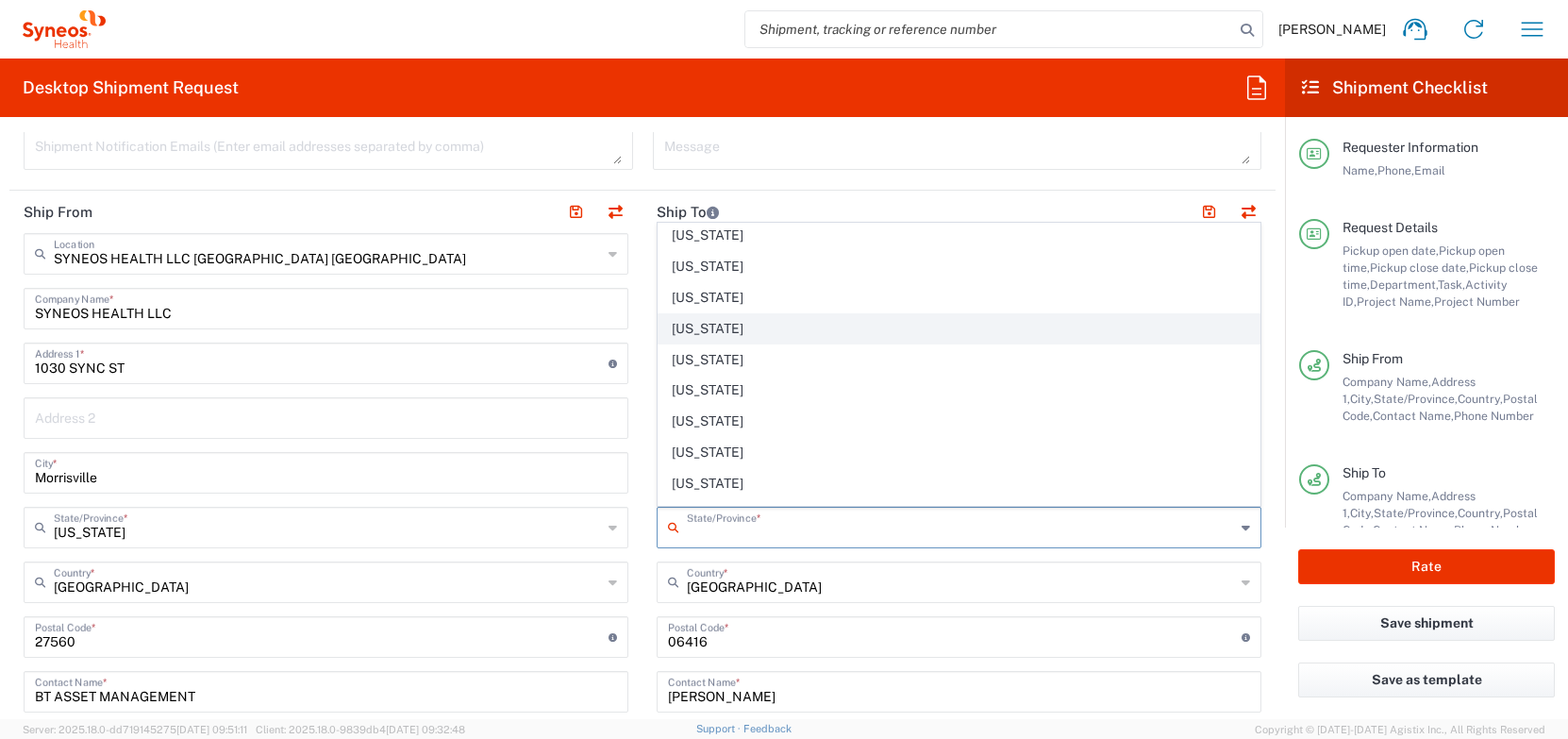
scroll to position [1324, 0]
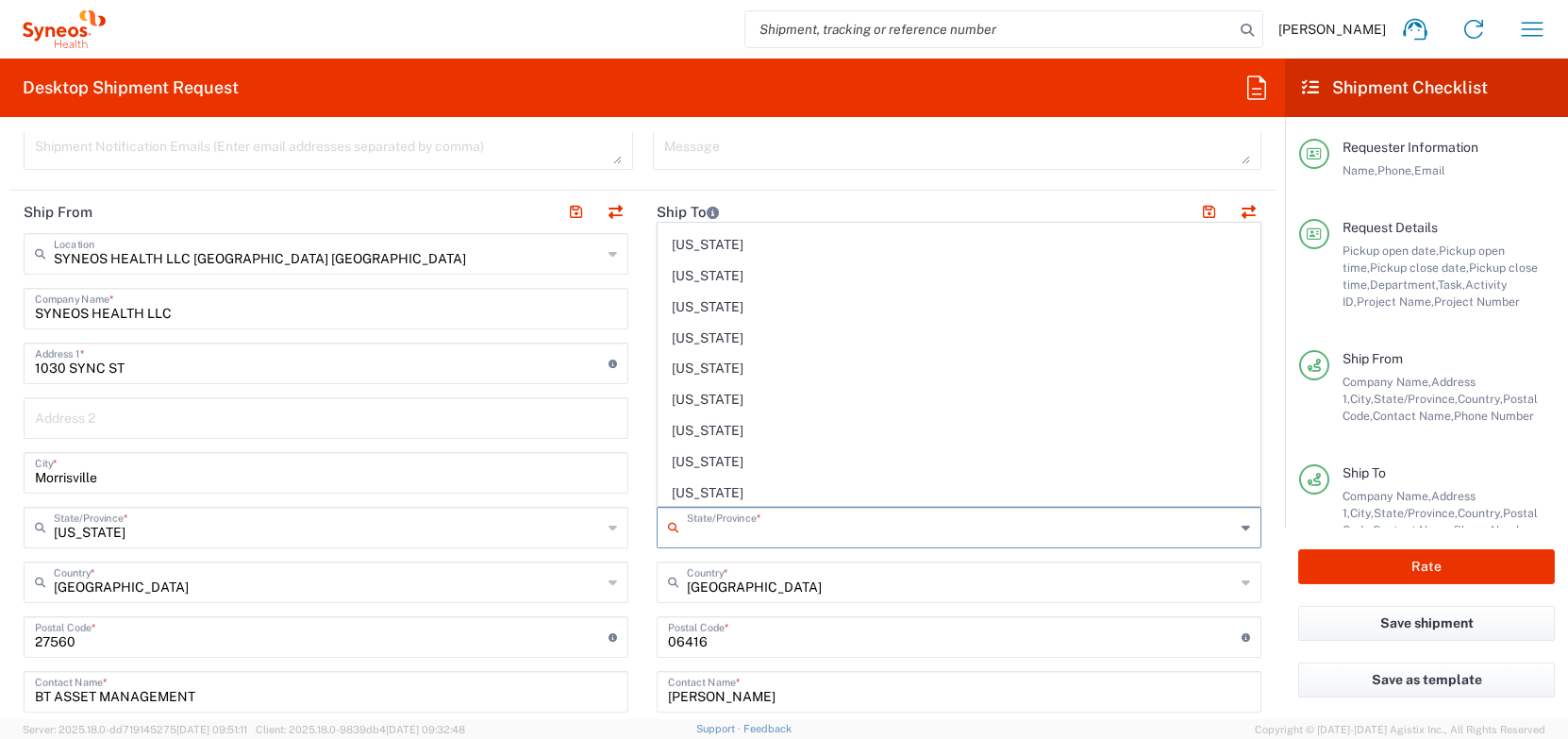
click at [882, 403] on span "[US_STATE]" at bounding box center [959, 399] width 601 height 29
type input "[US_STATE]"
click at [697, 641] on input "undefined" at bounding box center [954, 636] width 573 height 33
paste input "78641"
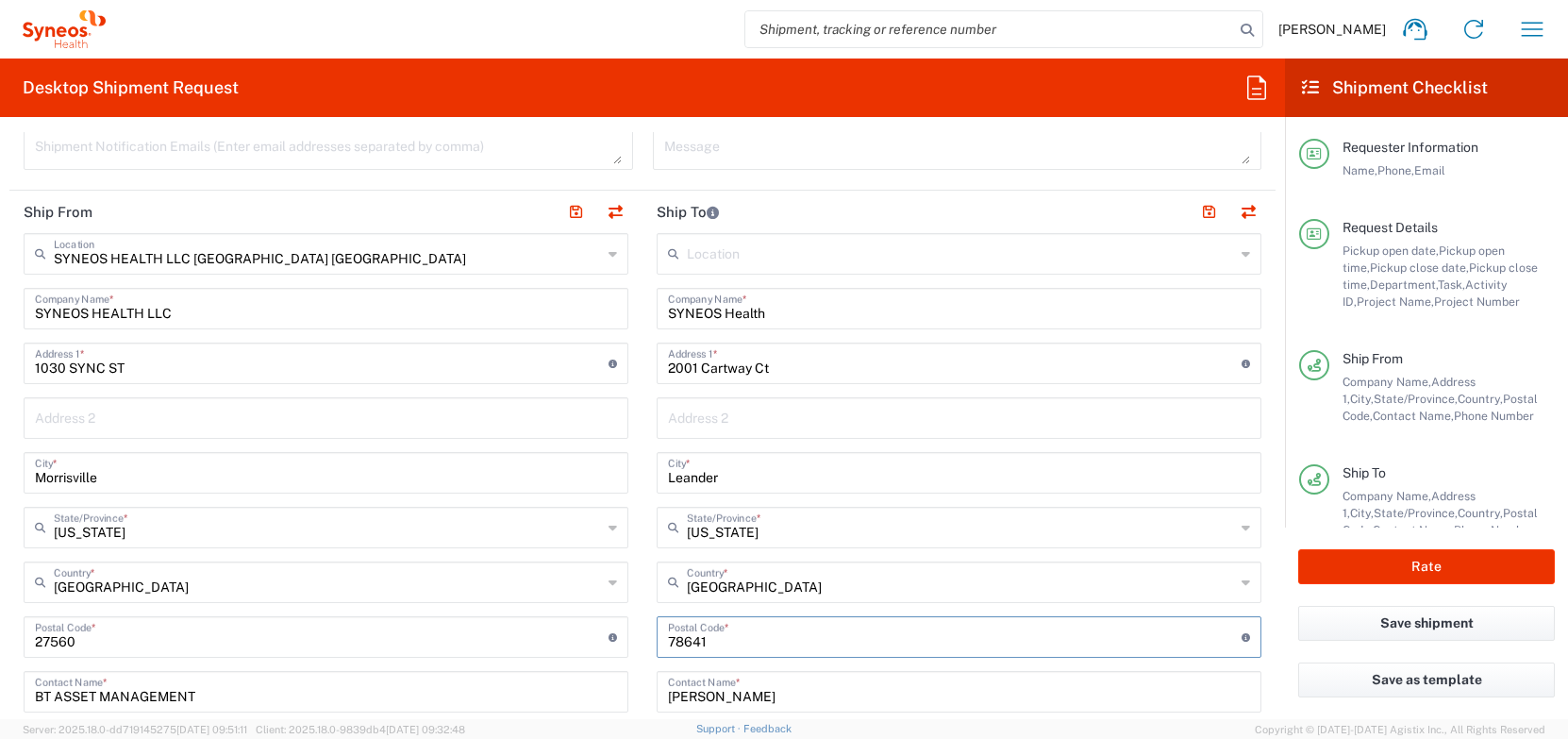
type input "78641"
click at [647, 614] on main "Location [PERSON_NAME] LLC-[GEOGRAPHIC_DATA] [GEOGRAPHIC_DATA] [GEOGRAPHIC_DATA…" at bounding box center [959, 630] width 633 height 793
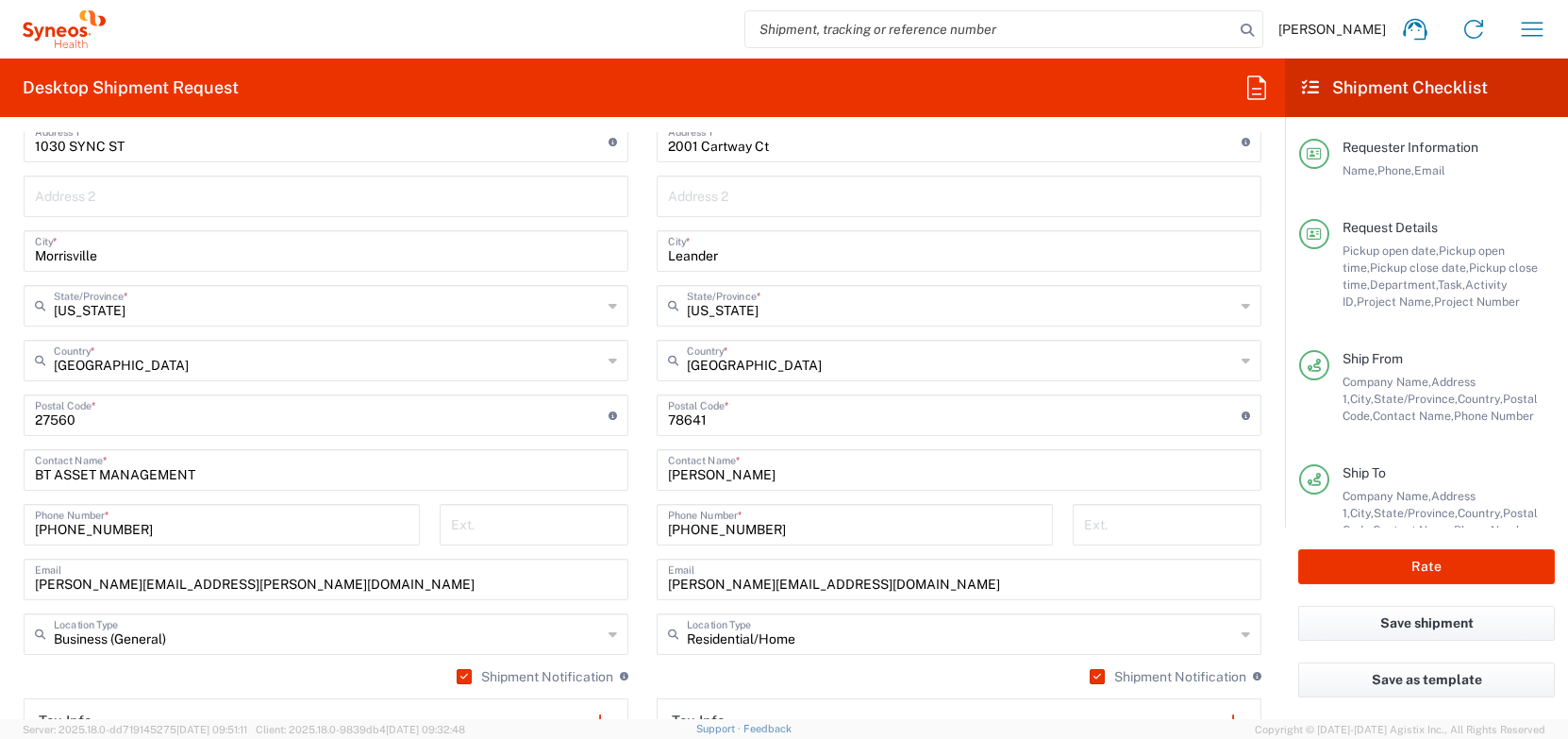
scroll to position [1050, 0]
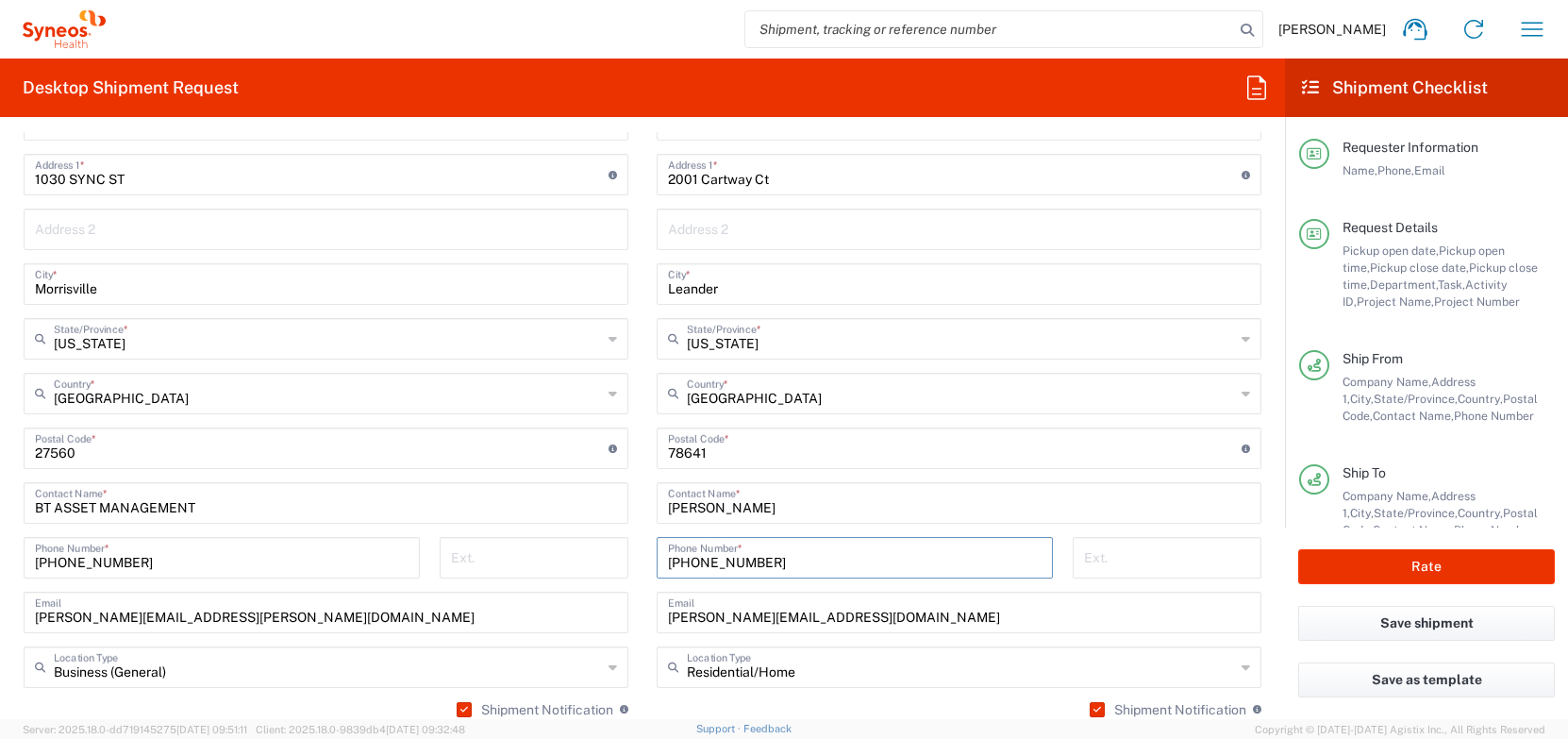
drag, startPoint x: 762, startPoint y: 564, endPoint x: 647, endPoint y: 554, distance: 115.4
click at [647, 554] on div "[PHONE_NUMBER] Phone Number *" at bounding box center [855, 564] width 416 height 55
paste input "[PHONE_NUMBER]"
drag, startPoint x: 696, startPoint y: 560, endPoint x: 718, endPoint y: 576, distance: 27.2
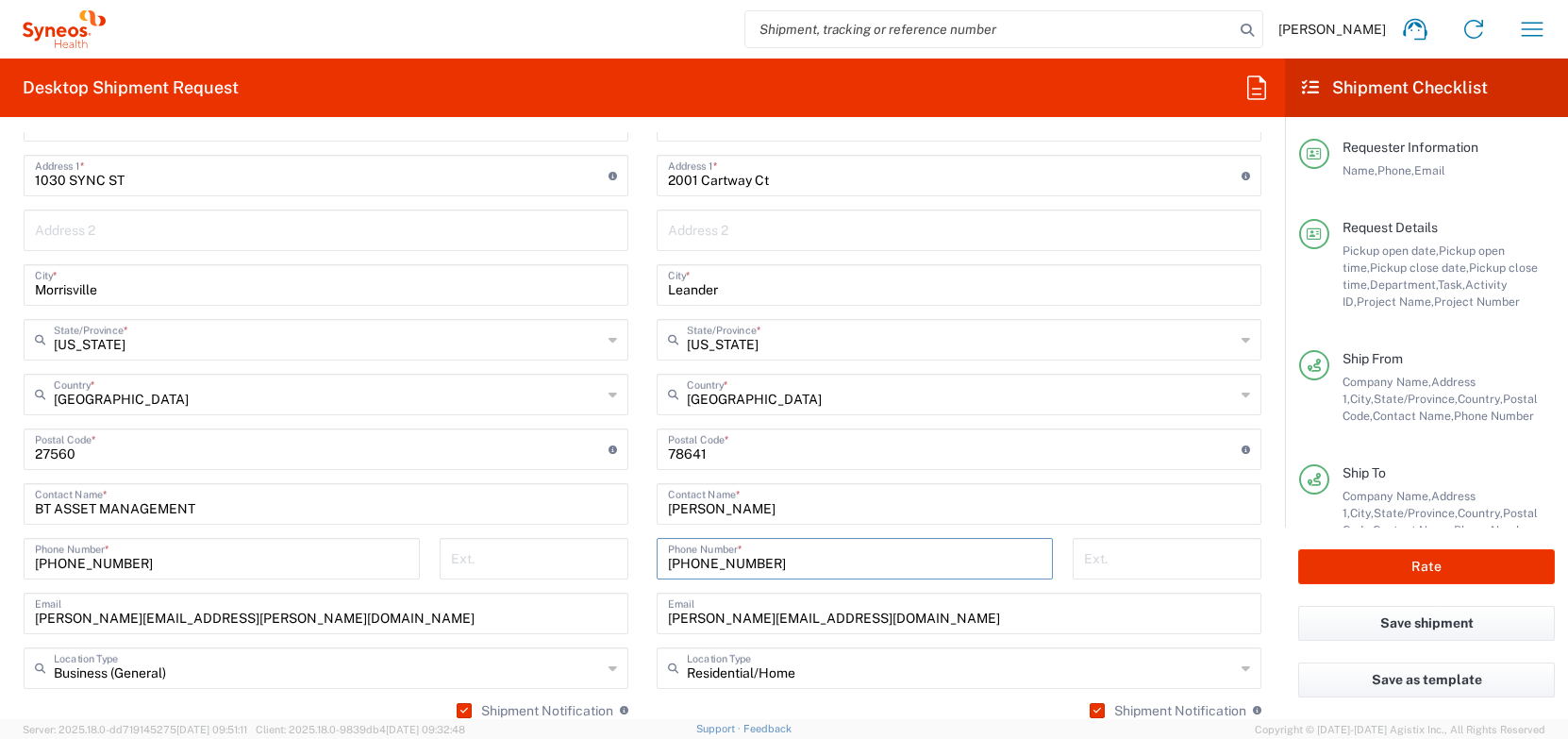
click at [696, 560] on input "[PHONE_NUMBER]" at bounding box center [855, 557] width 373 height 33
type input "[PHONE_NUMBER]"
drag, startPoint x: 883, startPoint y: 620, endPoint x: 656, endPoint y: 610, distance: 227.2
click at [656, 610] on div "[PERSON_NAME][EMAIL_ADDRESS][DOMAIN_NAME] Email" at bounding box center [959, 613] width 605 height 42
paste input "luke.[PERSON_NAME]@synteract"
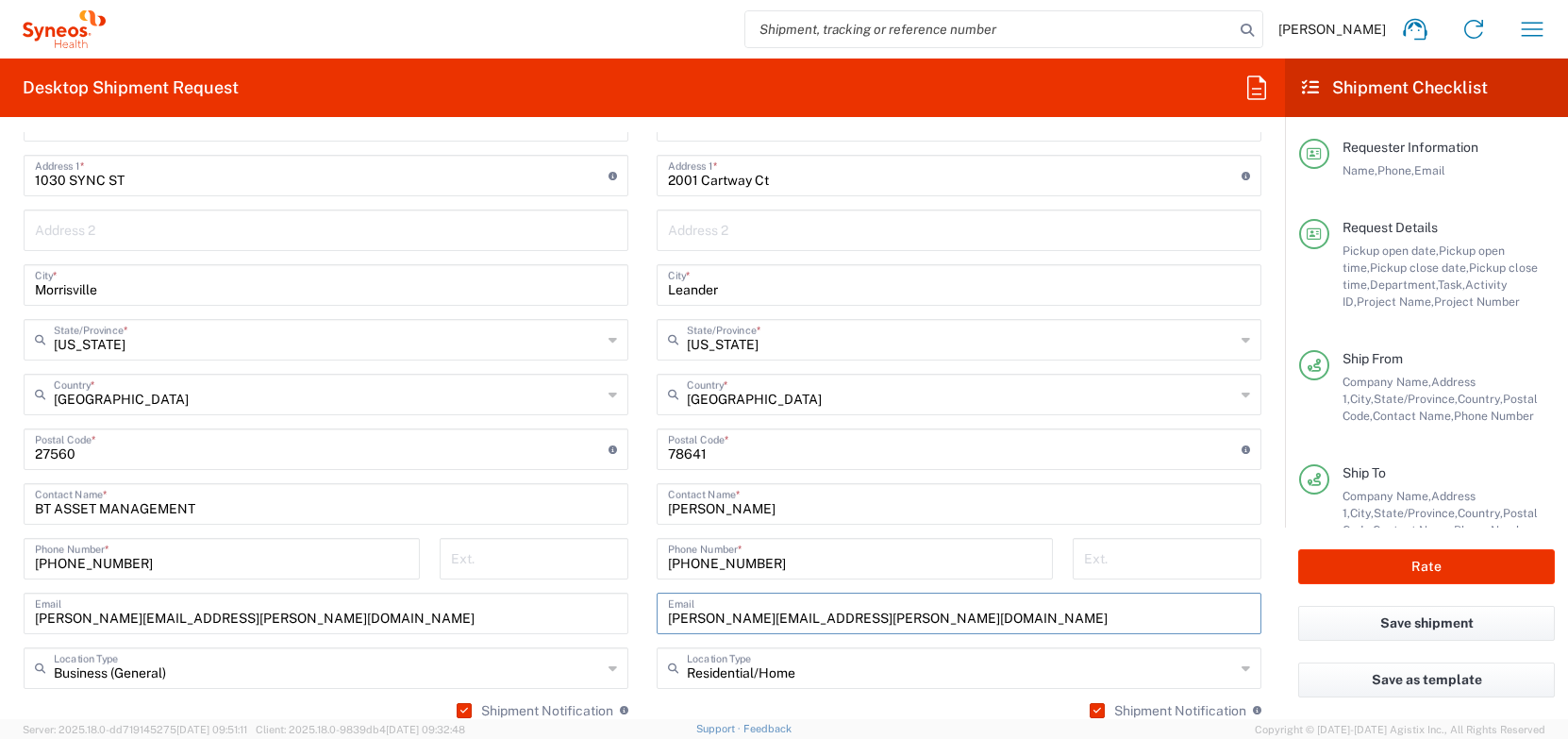
click at [878, 616] on input "[PERSON_NAME][EMAIL_ADDRESS][PERSON_NAME][DOMAIN_NAME]" at bounding box center [959, 612] width 582 height 33
click at [868, 625] on input "[PERSON_NAME][EMAIL_ADDRESS][PERSON_NAME][DOMAIN_NAME]," at bounding box center [959, 612] width 582 height 33
type input "[PERSON_NAME][EMAIL_ADDRESS][PERSON_NAME][DOMAIN_NAME]"
click at [870, 667] on input "text" at bounding box center [960, 666] width 548 height 33
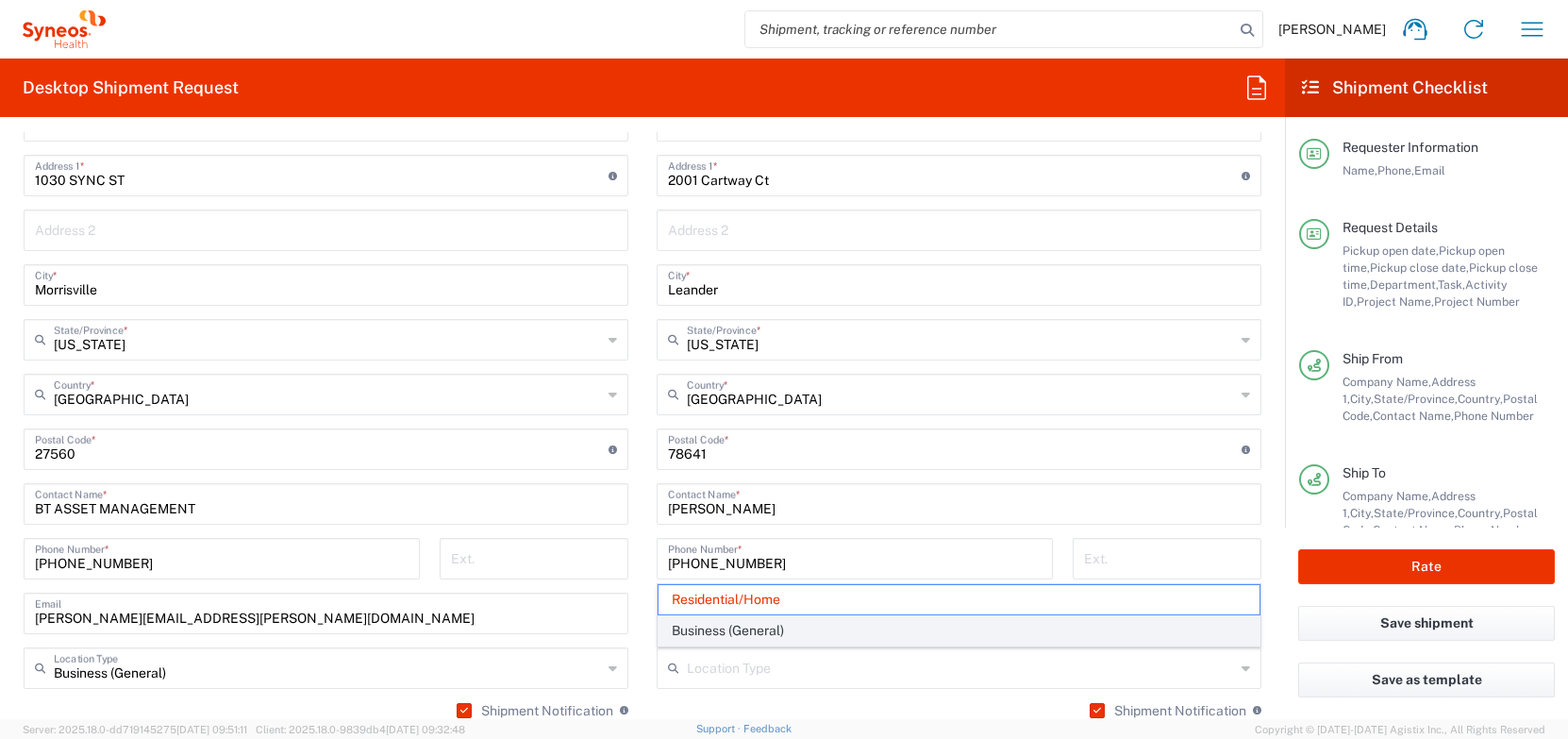
click at [880, 638] on span "Business (General)" at bounding box center [959, 631] width 601 height 29
type input "Business (General)"
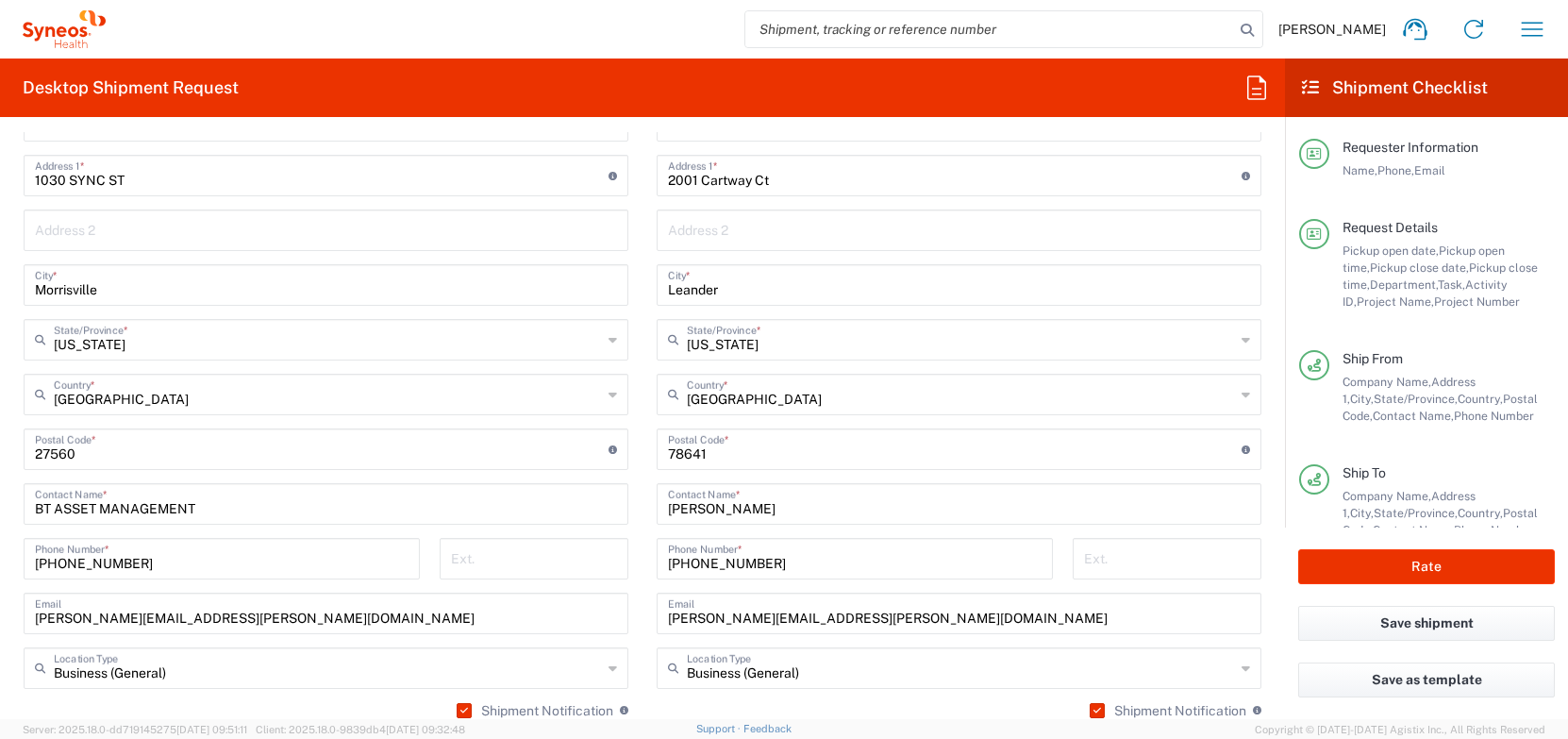
click at [873, 577] on div "[PHONE_NUMBER] Phone Number *" at bounding box center [855, 558] width 396 height 42
click at [870, 581] on div "[PHONE_NUMBER] Phone Number *" at bounding box center [855, 565] width 416 height 55
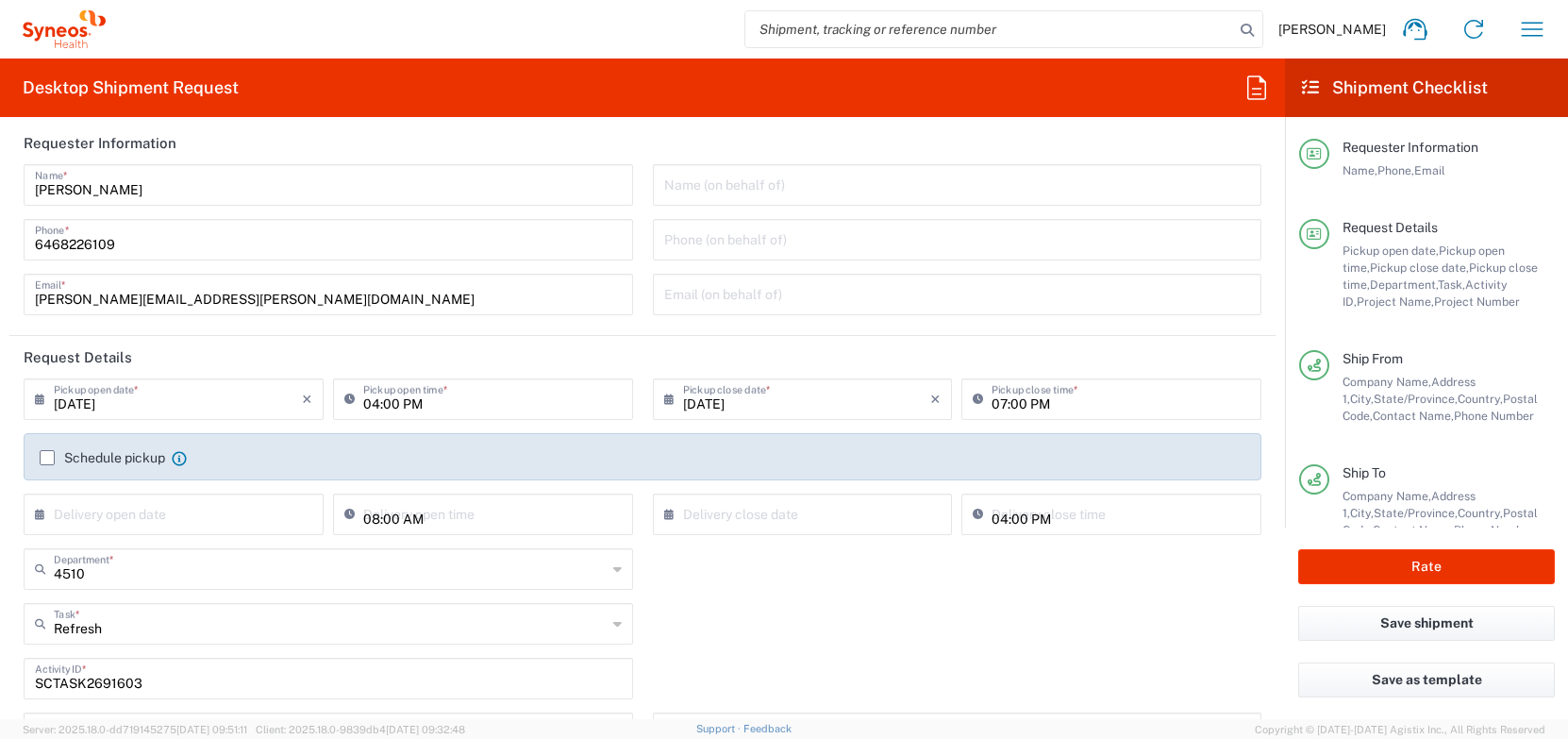
scroll to position [0, 0]
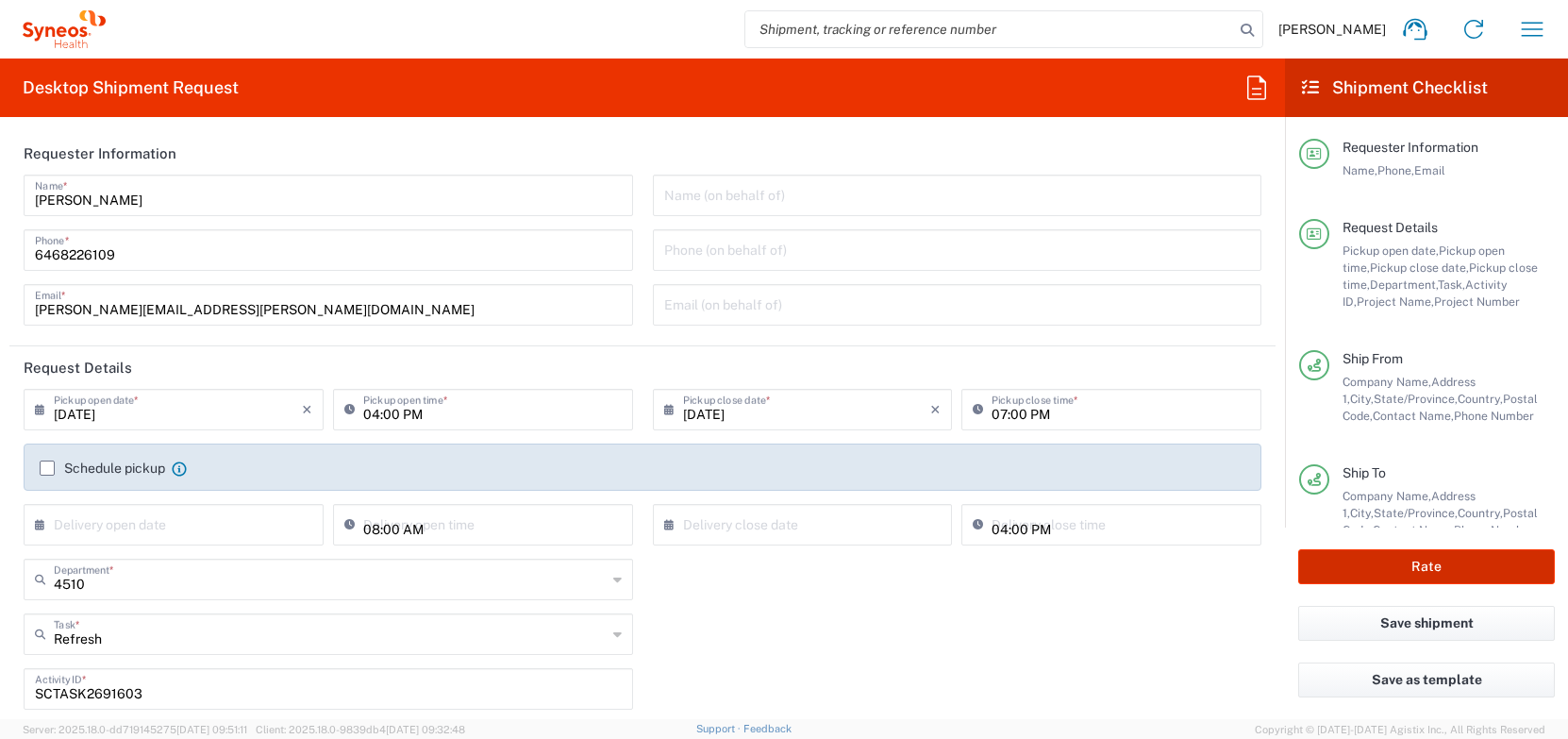
click at [1436, 573] on button "Rate" at bounding box center [1426, 567] width 256 height 35
type input "4510 DEPARTMENTAL EXPENSE"
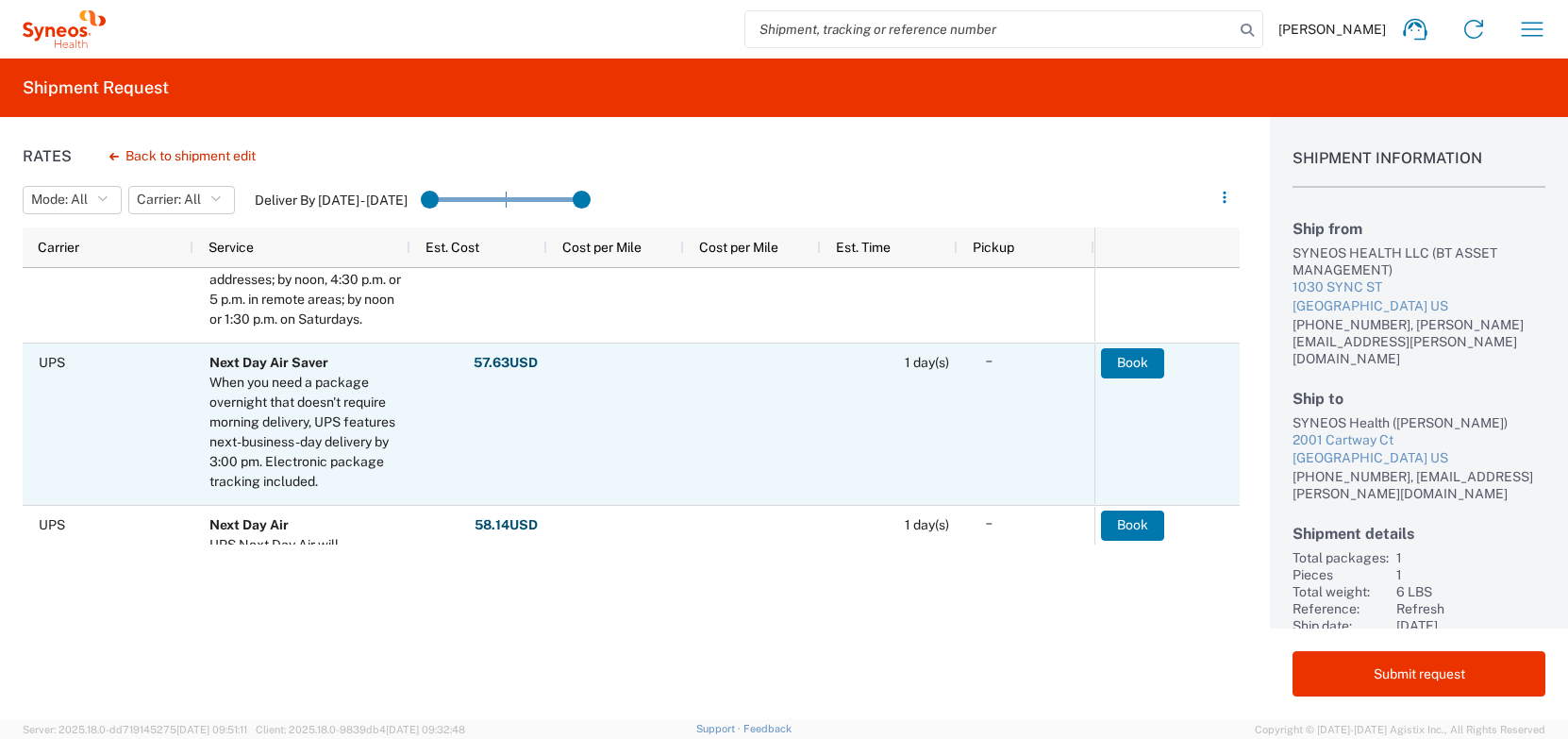
scroll to position [510, 0]
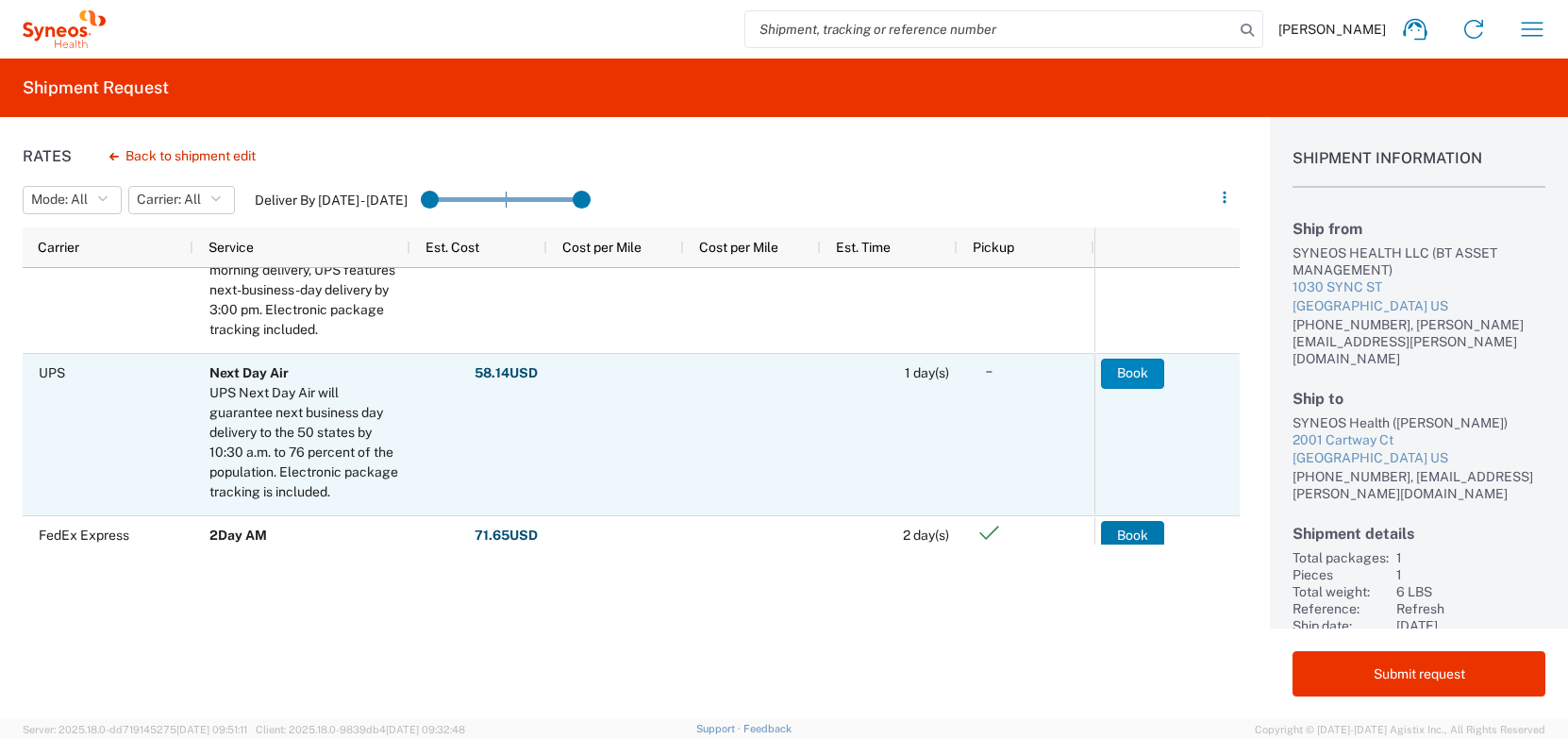
click at [1137, 373] on button "Book" at bounding box center [1132, 373] width 63 height 30
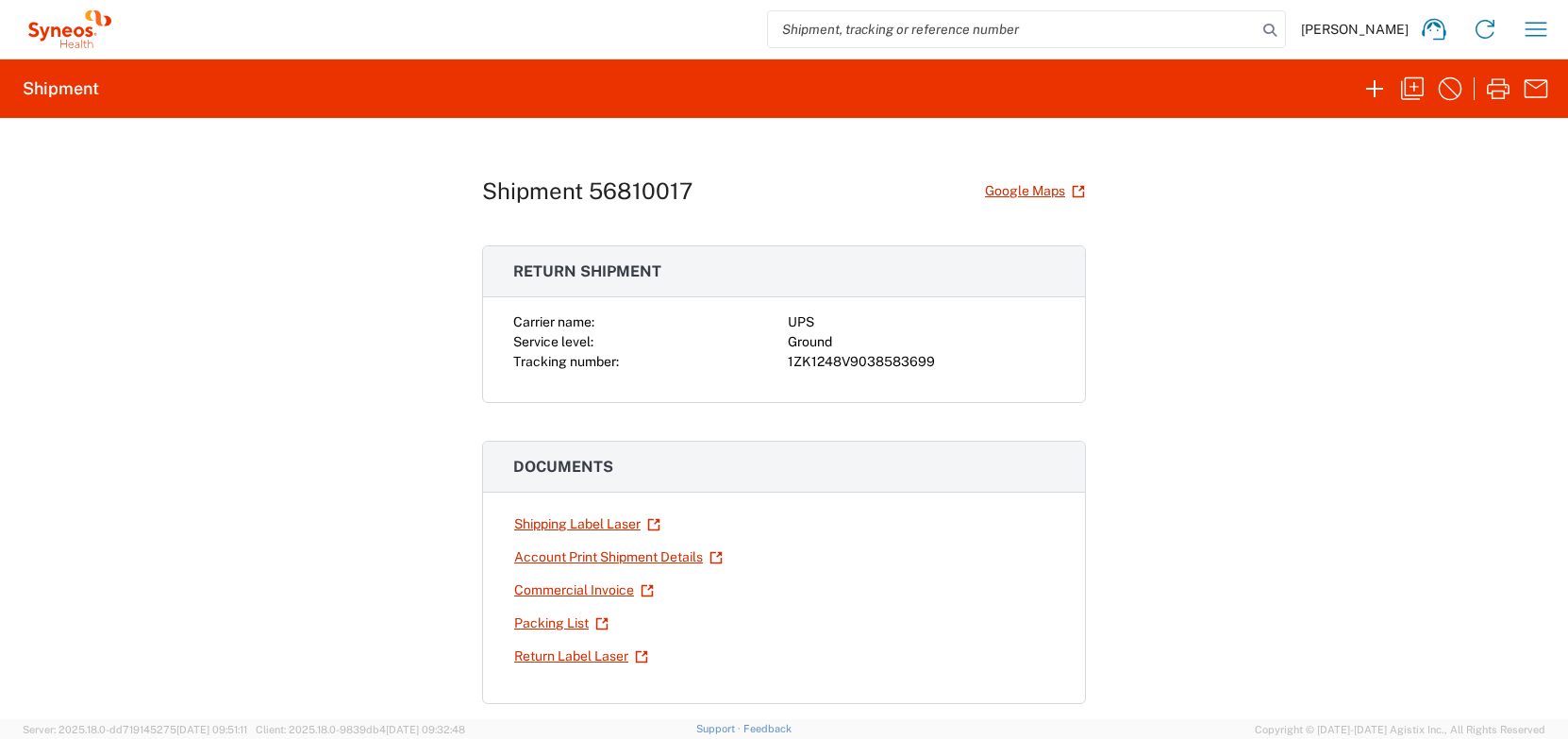
click at [560, 517] on link "Shipping Label Laser" at bounding box center [587, 524] width 148 height 33
click at [579, 656] on link "Return Label Laser" at bounding box center [581, 657] width 136 height 33
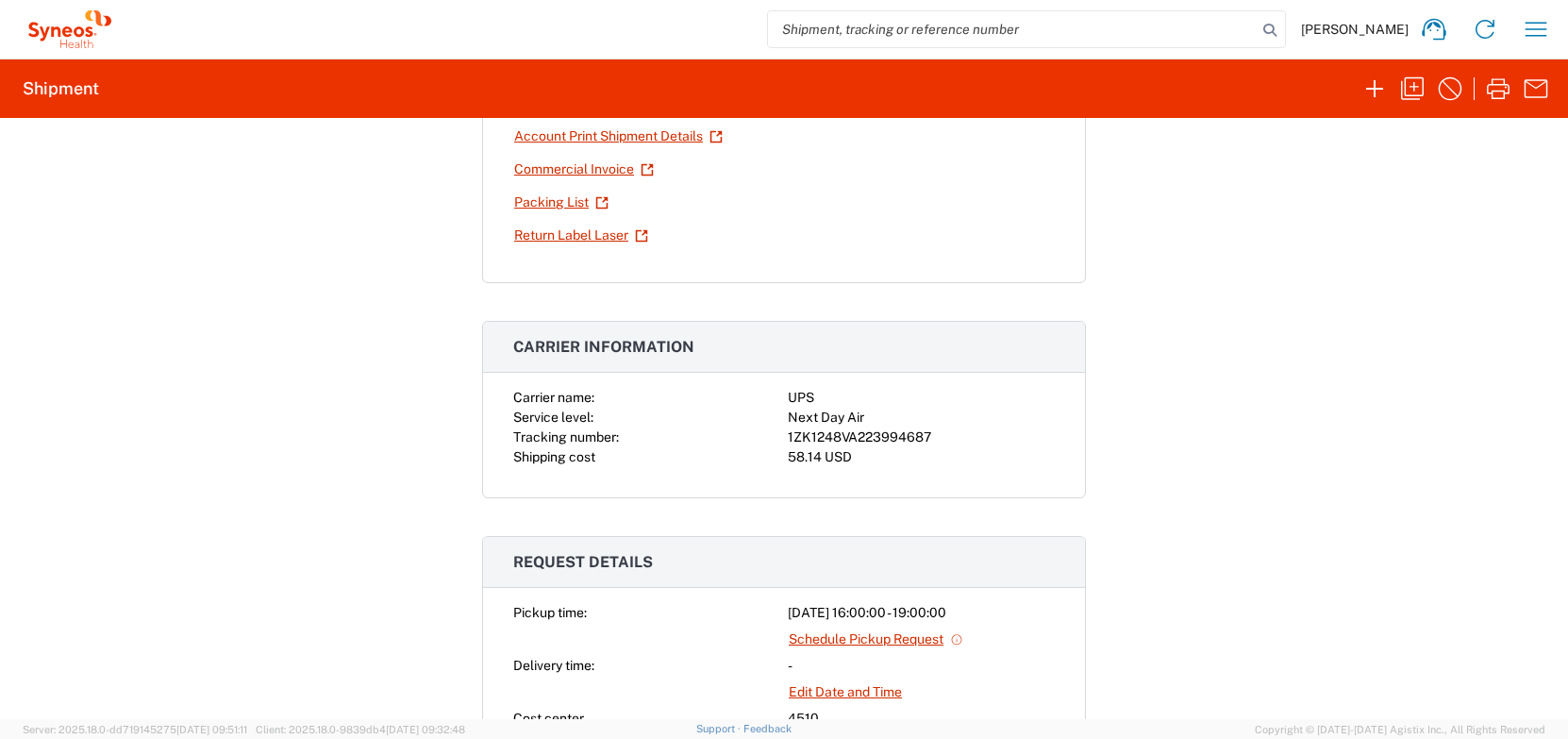
scroll to position [436, 0]
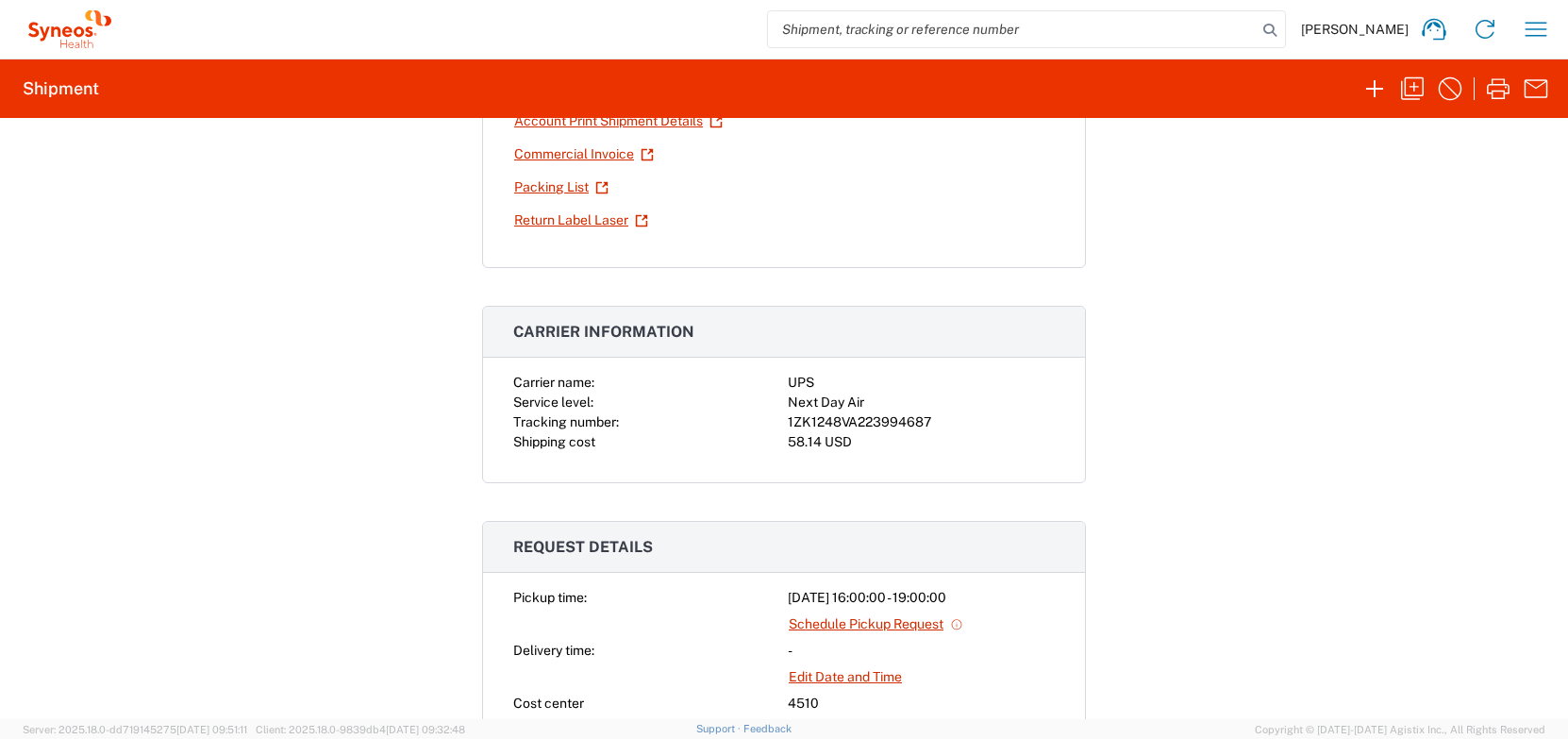
click at [891, 424] on div "1ZK1248VA223994687" at bounding box center [921, 422] width 267 height 19
copy div "1ZK1248VA223994687"
click at [873, 421] on div "1ZK1248VA223994687" at bounding box center [921, 422] width 267 height 19
click at [909, 420] on div "1ZK1248VA223994687" at bounding box center [921, 422] width 267 height 19
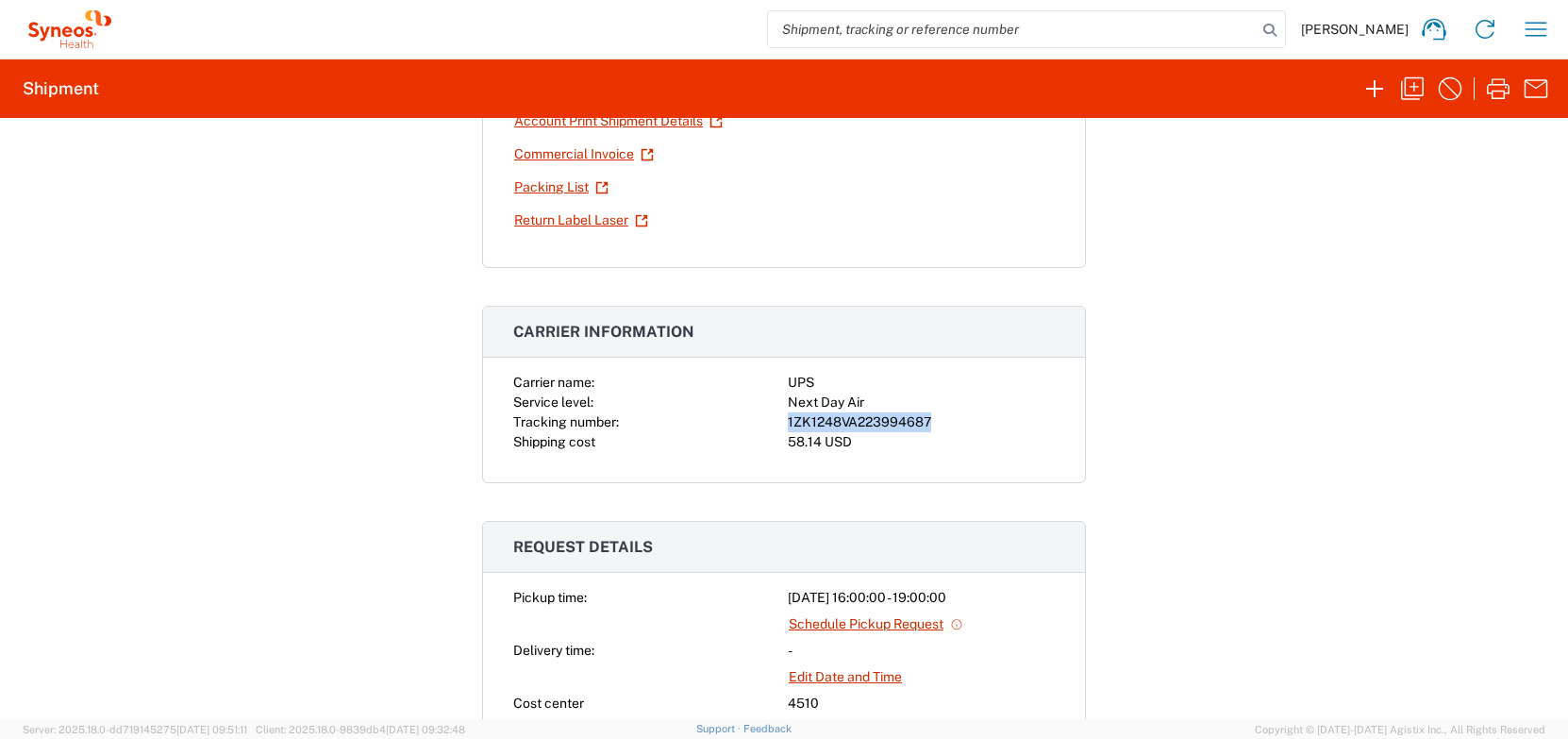
click at [909, 420] on div "1ZK1248VA223994687" at bounding box center [921, 422] width 267 height 19
drag, startPoint x: 908, startPoint y: 448, endPoint x: 906, endPoint y: 432, distance: 16.1
click at [908, 448] on div "58.14 USD" at bounding box center [921, 442] width 267 height 19
click at [904, 420] on div "1ZK1248VA223994687" at bounding box center [921, 422] width 267 height 19
click at [903, 420] on div "1ZK1248VA223994687" at bounding box center [921, 422] width 267 height 19
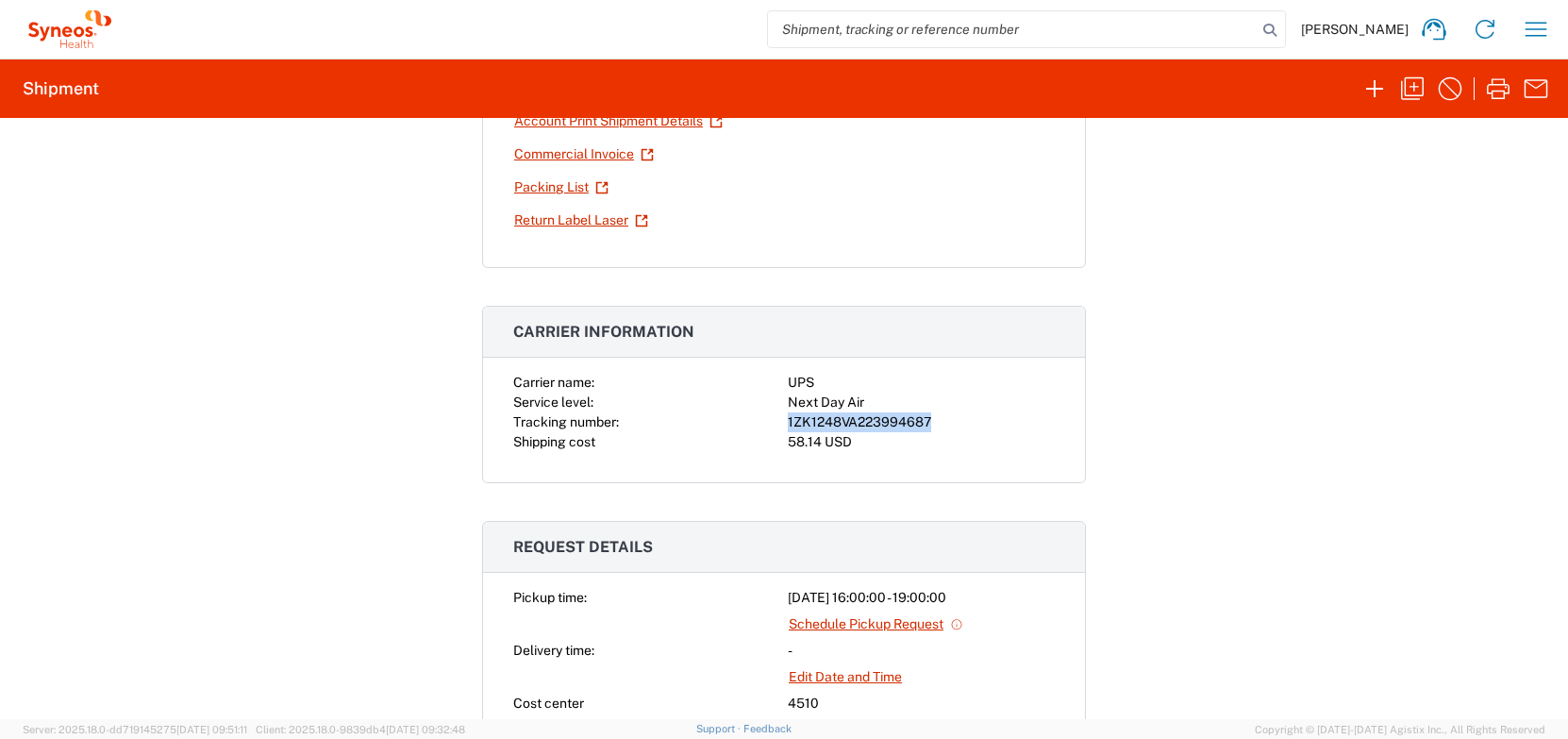
copy div "1ZK1248VA223994687"
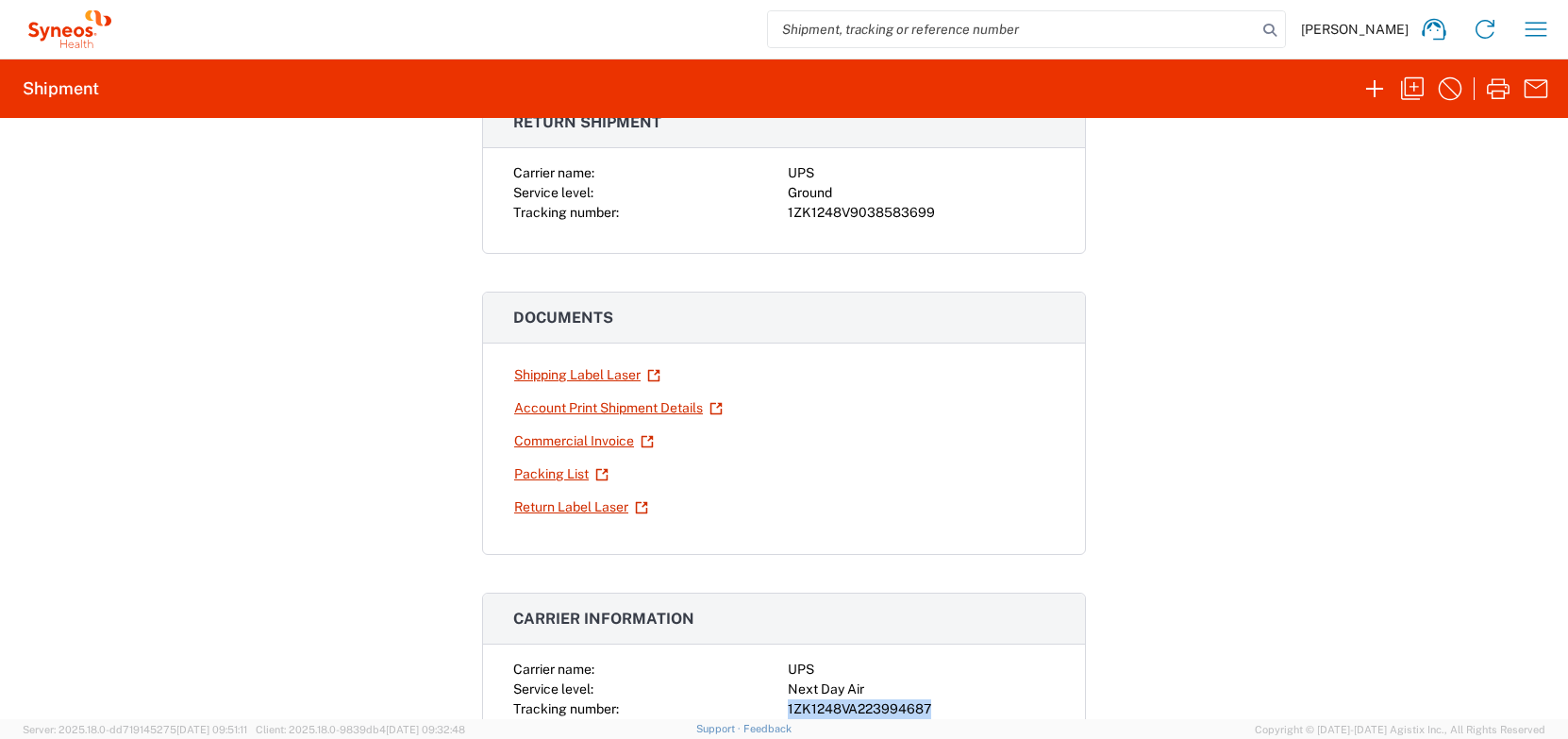
scroll to position [42, 0]
